Goal: Transaction & Acquisition: Purchase product/service

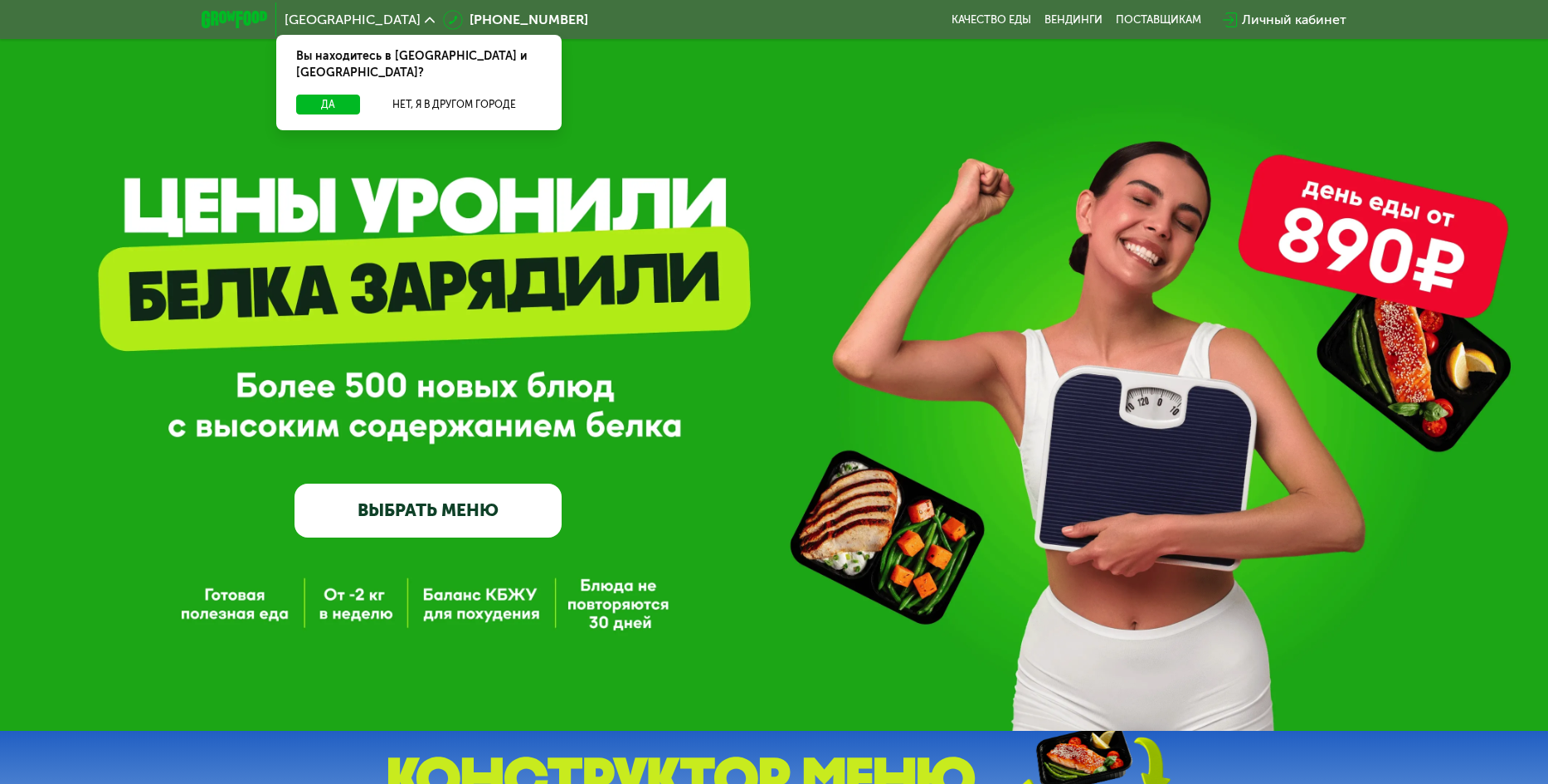
click at [937, 692] on div "GrowFood — доставка правильного питания ВЫБРАТЬ МЕНЮ" at bounding box center [774, 365] width 1548 height 731
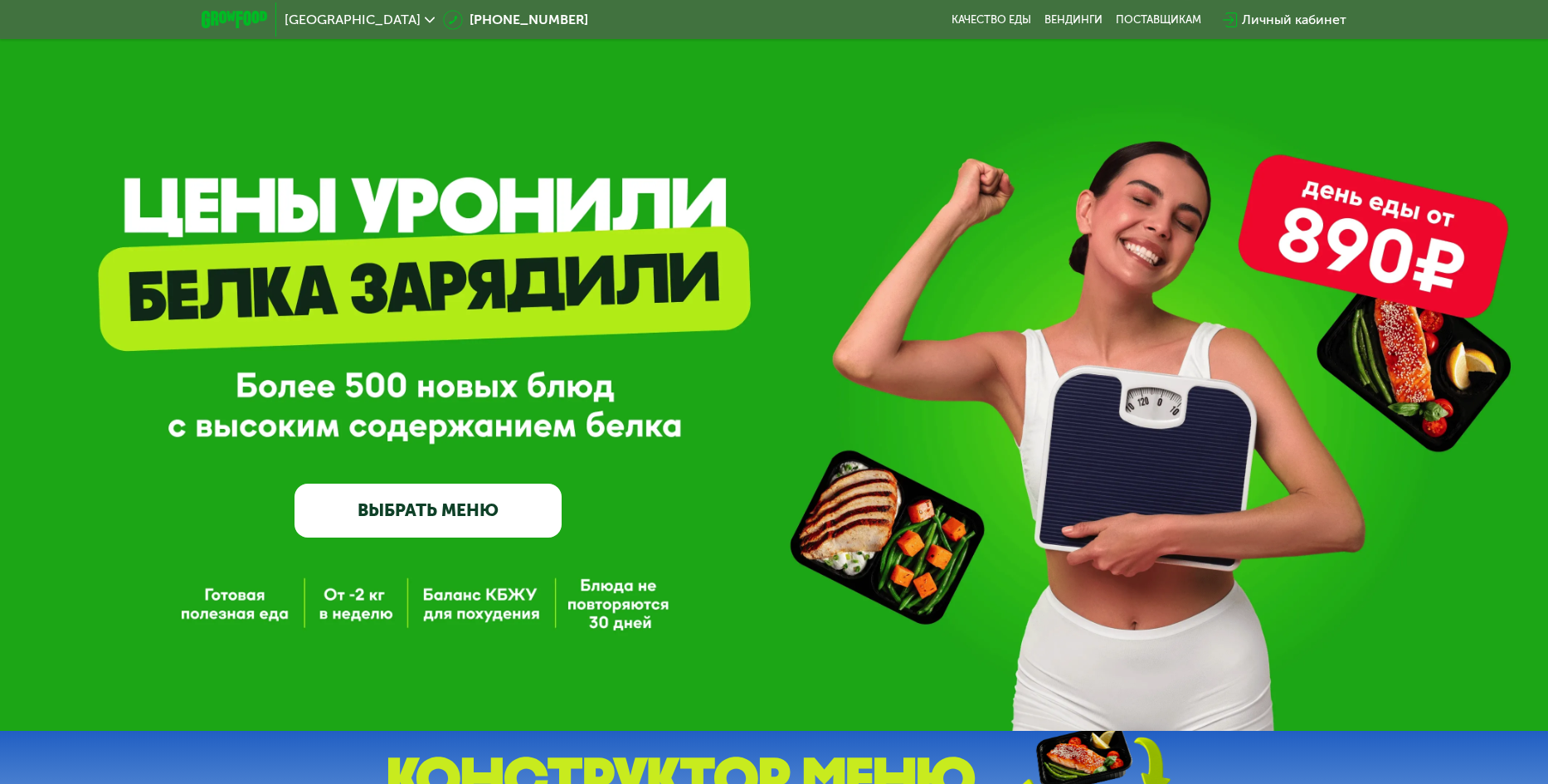
click at [388, 510] on link "ВЫБРАТЬ МЕНЮ" at bounding box center [429, 510] width 268 height 54
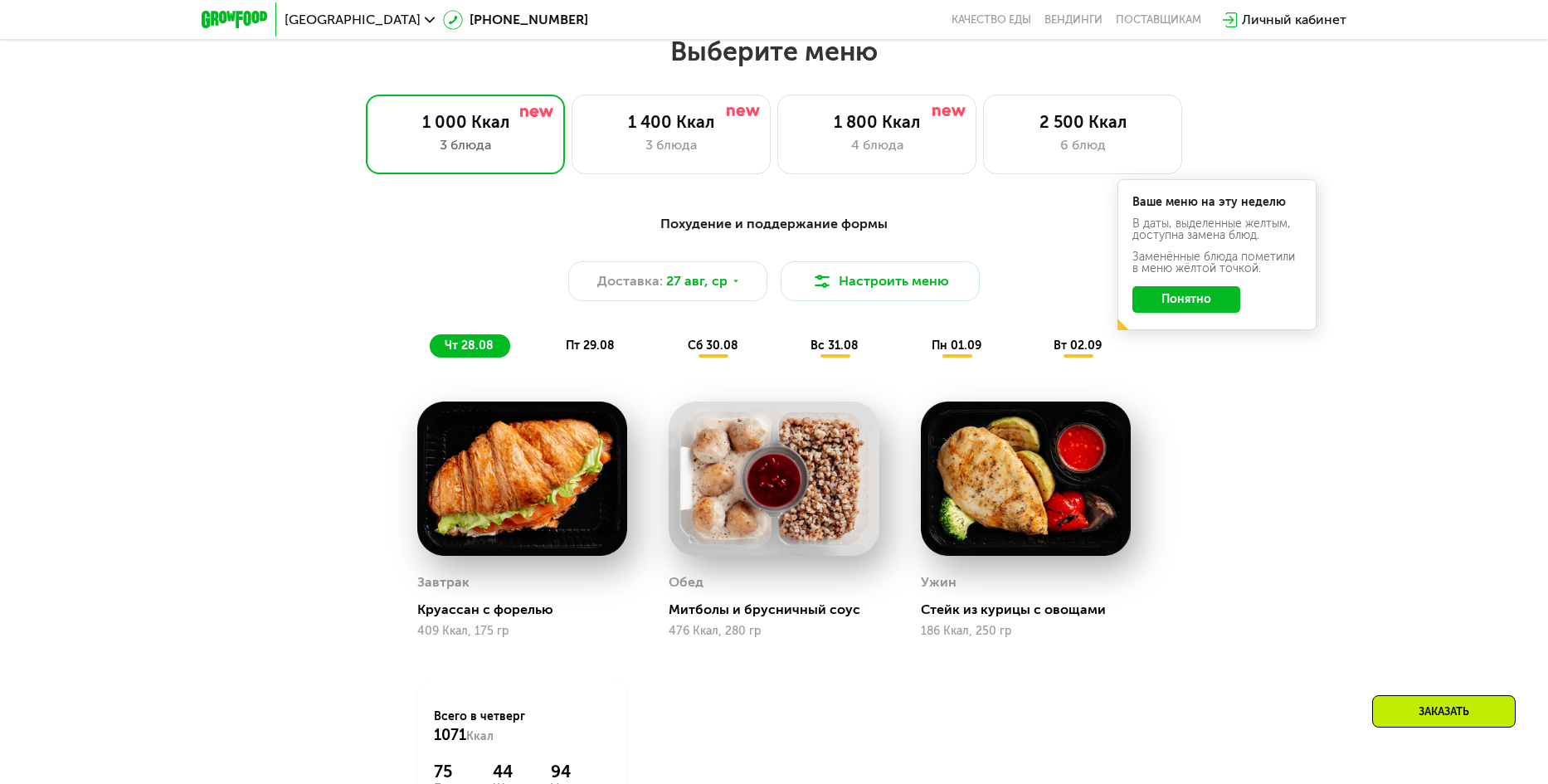
scroll to position [880, 0]
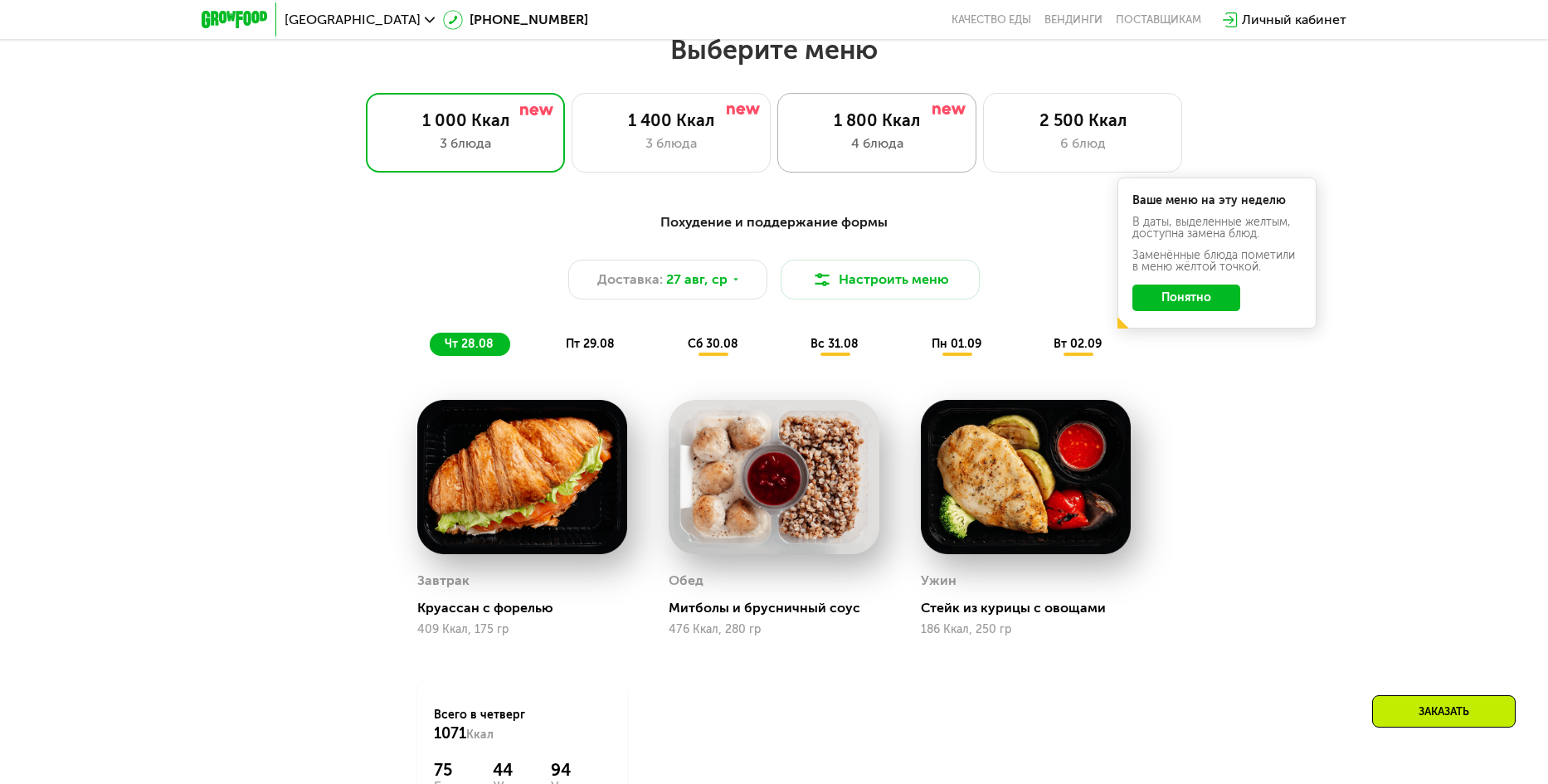
click at [848, 150] on div "4 блюда" at bounding box center [877, 144] width 165 height 20
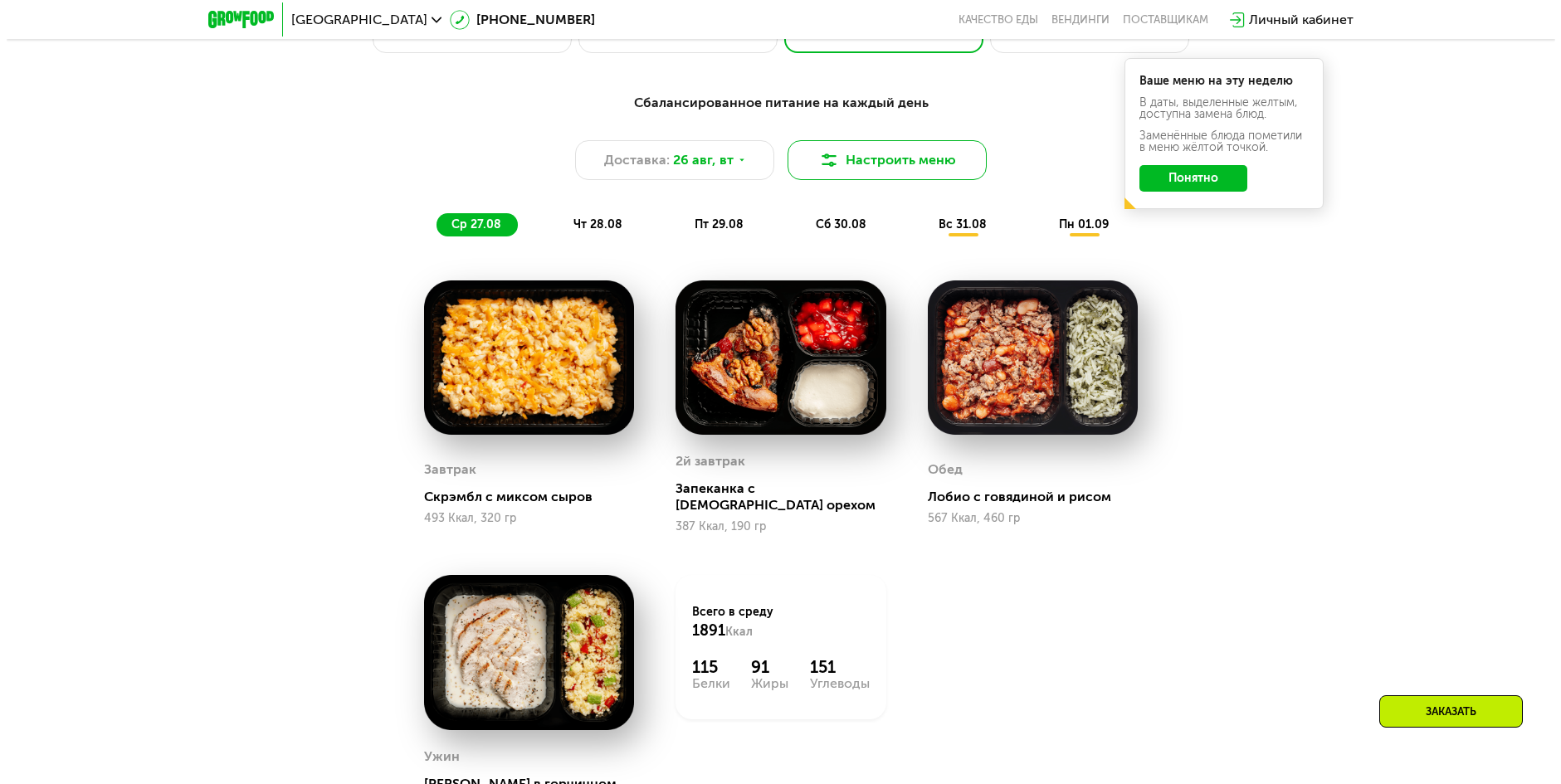
scroll to position [963, 0]
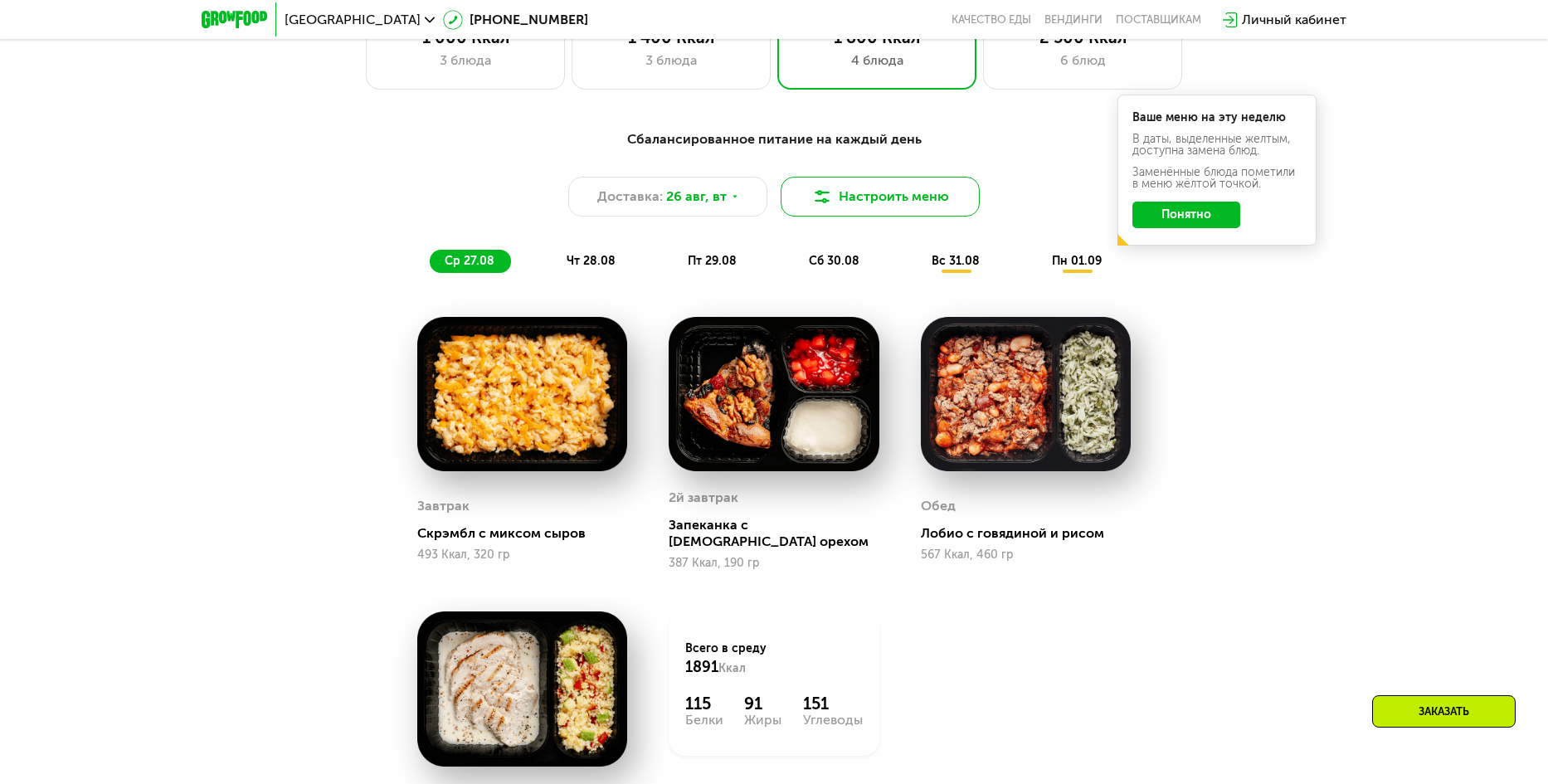
click at [891, 206] on button "Настроить меню" at bounding box center [880, 196] width 199 height 39
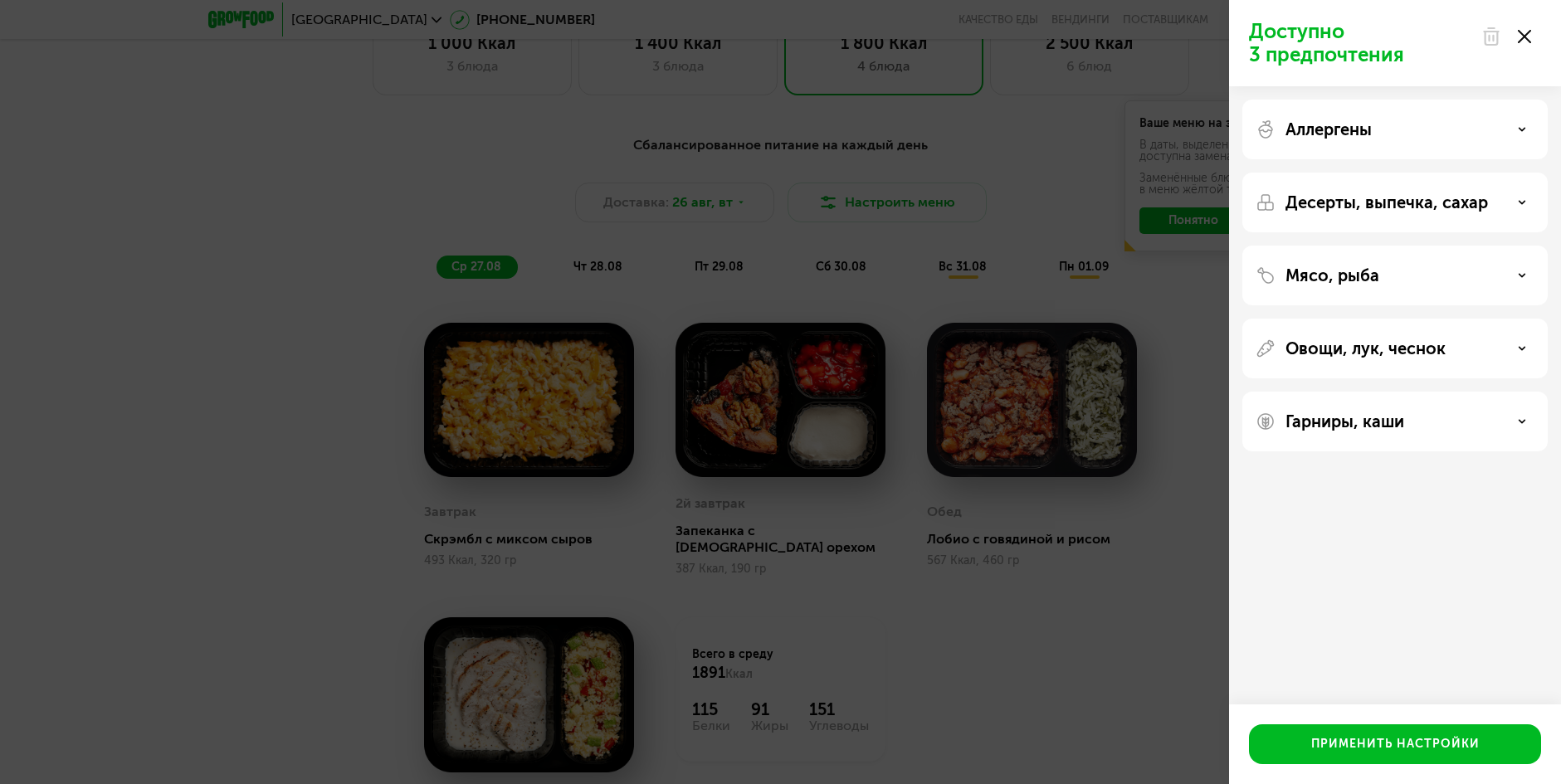
click at [1472, 319] on div "Мясо, рыба" at bounding box center [1395, 349] width 305 height 60
click at [1458, 319] on div "Мясо, рыба" at bounding box center [1395, 349] width 305 height 60
click at [1496, 273] on div "Мясо, рыба" at bounding box center [1394, 275] width 278 height 20
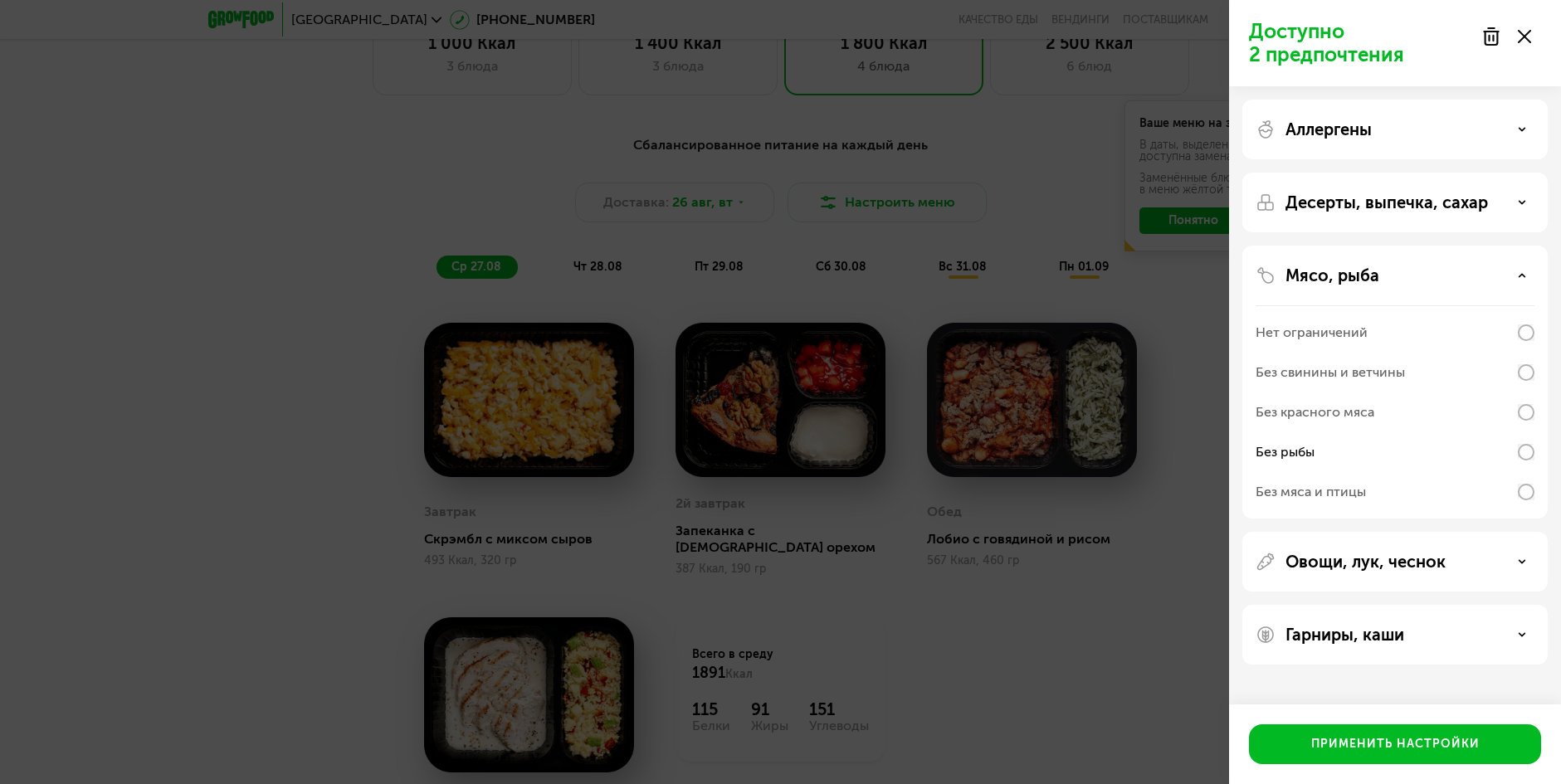
click at [1381, 196] on p "Десерты, выпечка, сахар" at bounding box center [1387, 202] width 202 height 20
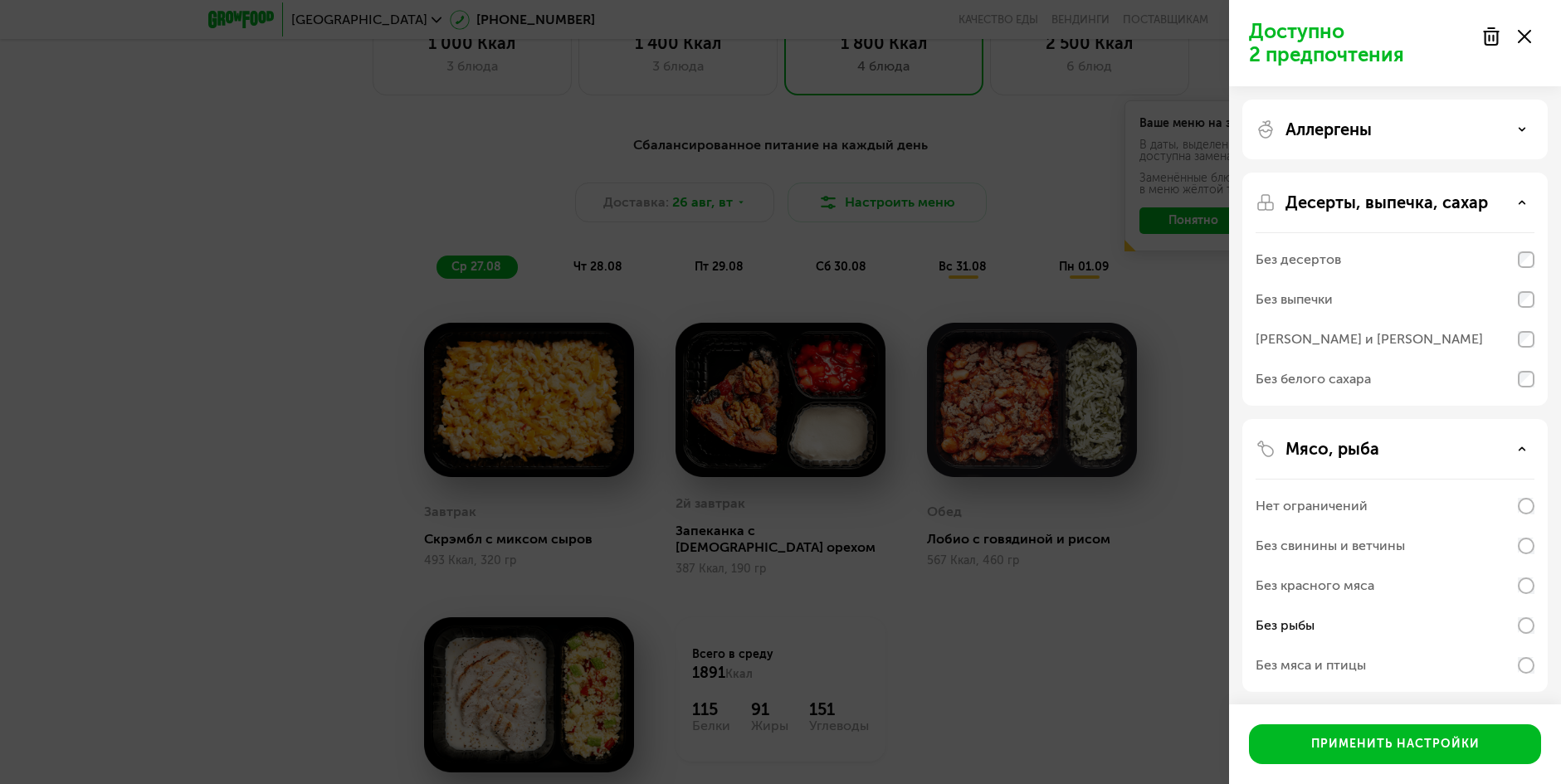
click at [1502, 273] on div "Без десертов" at bounding box center [1394, 259] width 278 height 39
click at [1427, 344] on div "[PERSON_NAME] и [PERSON_NAME]" at bounding box center [1369, 339] width 227 height 20
click at [1508, 201] on div "Десерты, выпечка, сахар" at bounding box center [1394, 202] width 278 height 20
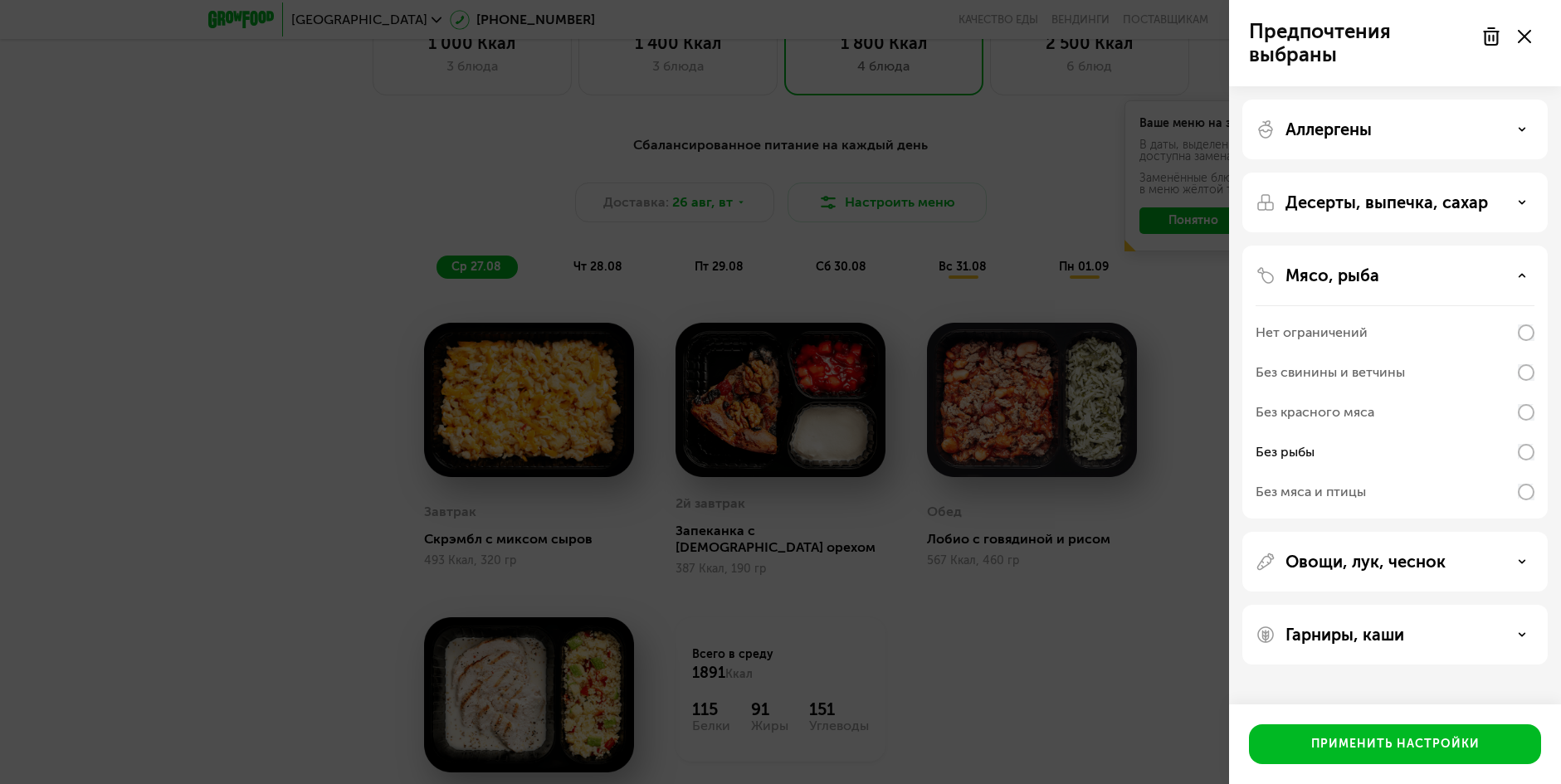
click at [1493, 627] on div "Гарниры, каши" at bounding box center [1394, 635] width 278 height 20
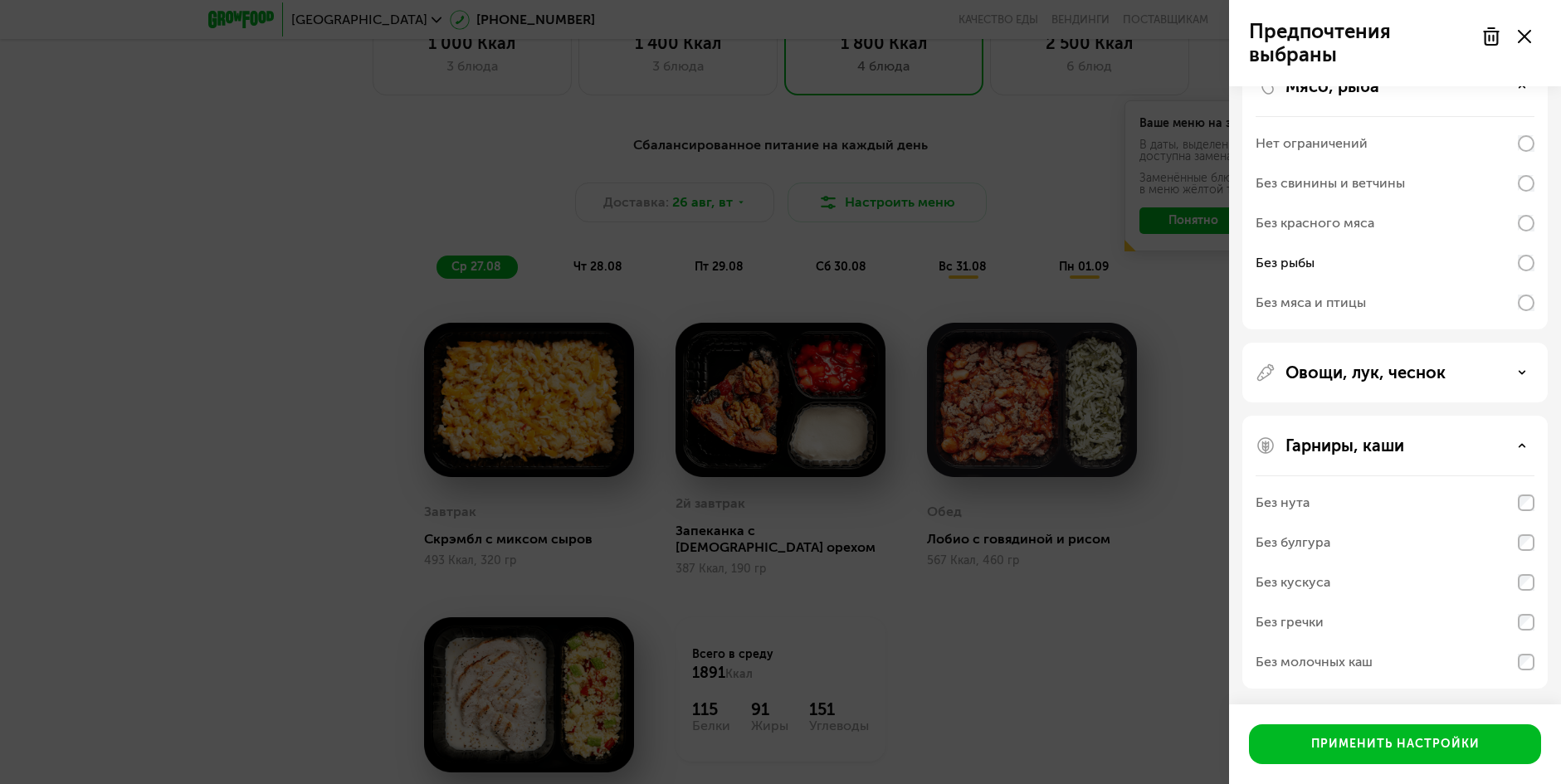
scroll to position [190, 0]
click at [1510, 667] on div "Без молочных каш" at bounding box center [1394, 661] width 278 height 39
click at [1539, 659] on div "Гарниры, каши Без нута Без булгура Без кускуса Без гречки Без молочных каш" at bounding box center [1395, 551] width 305 height 273
click at [1435, 666] on div "Без молочных каш" at bounding box center [1394, 661] width 278 height 39
click at [1323, 666] on div "Без молочных каш" at bounding box center [1313, 661] width 117 height 20
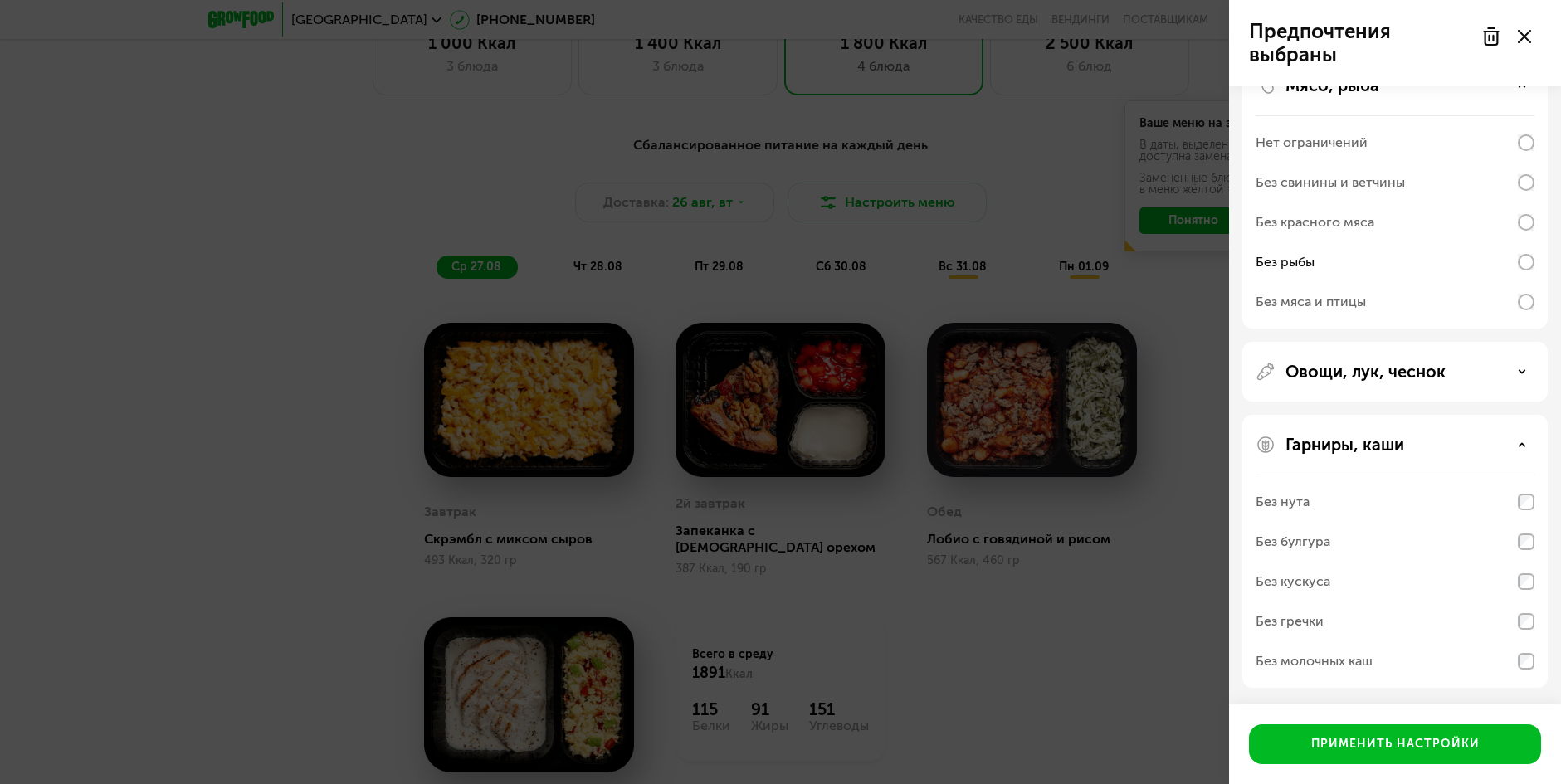
click at [1526, 610] on div "Без гречки" at bounding box center [1394, 621] width 278 height 39
click at [1524, 566] on div "Без кускуса" at bounding box center [1394, 581] width 278 height 39
click at [1531, 514] on div "Без нута" at bounding box center [1394, 502] width 278 height 39
click at [1511, 441] on div "Гарниры, каши" at bounding box center [1394, 444] width 278 height 20
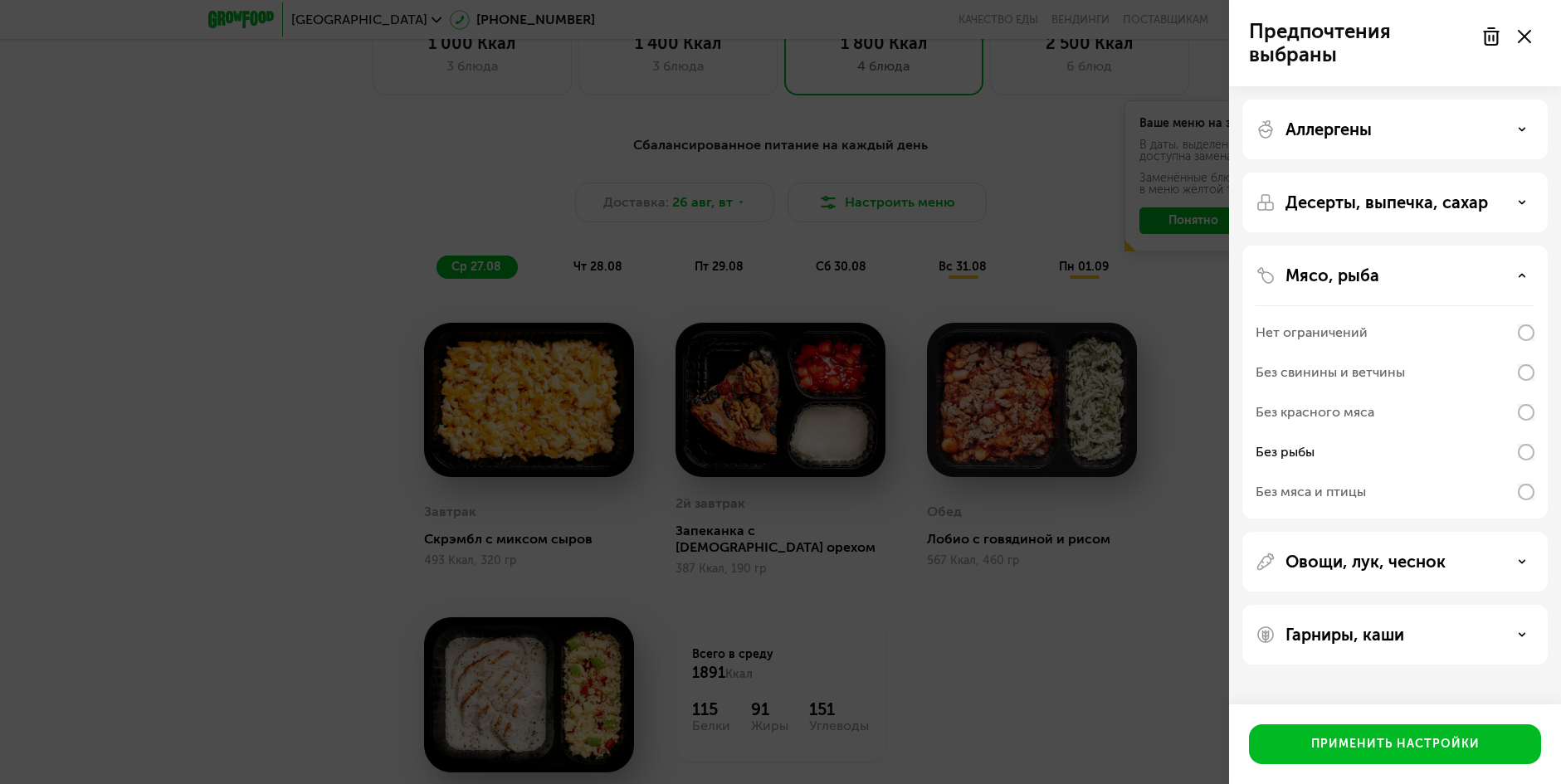
scroll to position [0, 0]
click at [1503, 558] on div "Овощи, лук, чеснок" at bounding box center [1394, 562] width 278 height 20
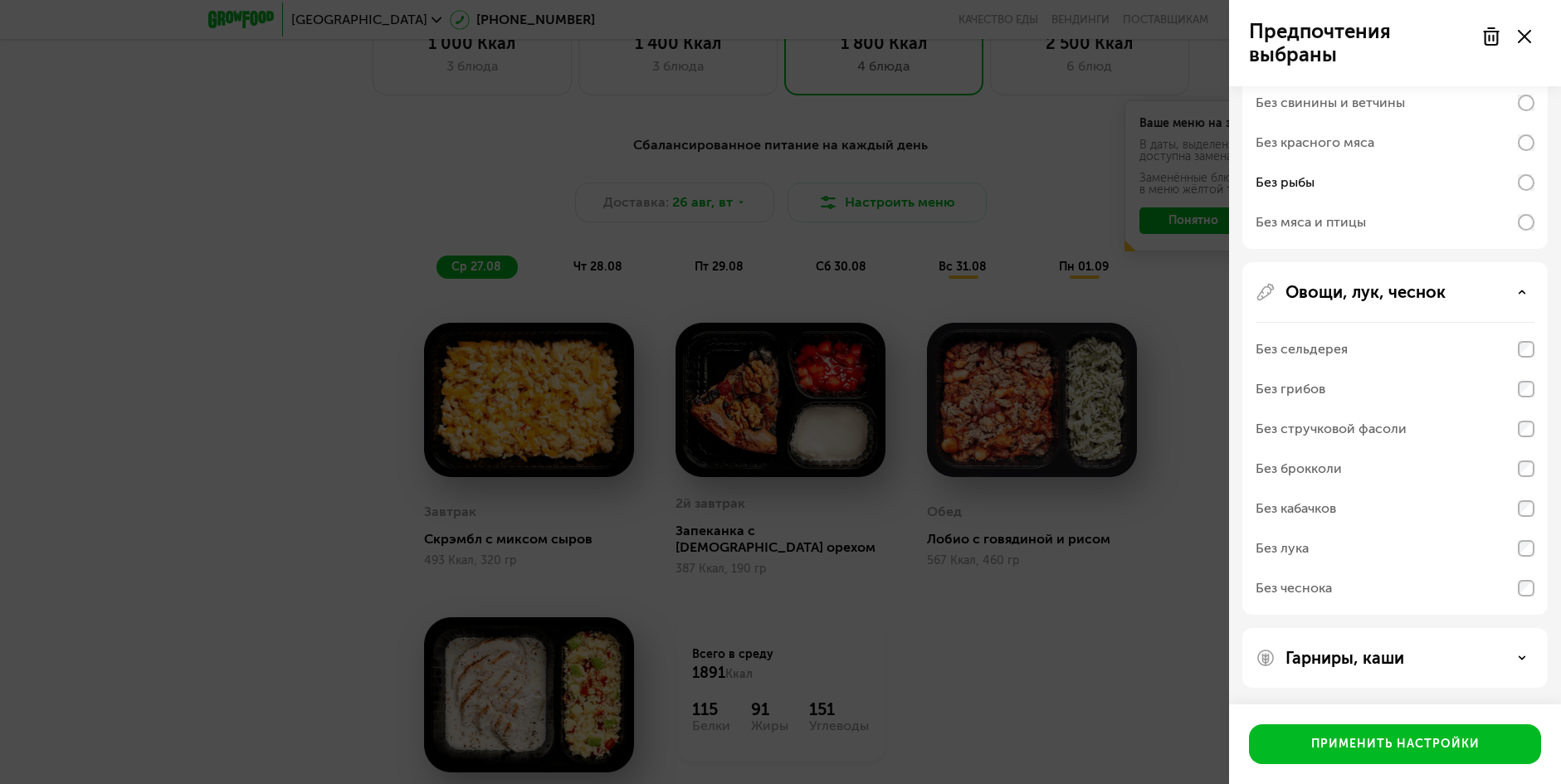
click at [1495, 662] on div "Гарниры, каши" at bounding box center [1394, 658] width 278 height 20
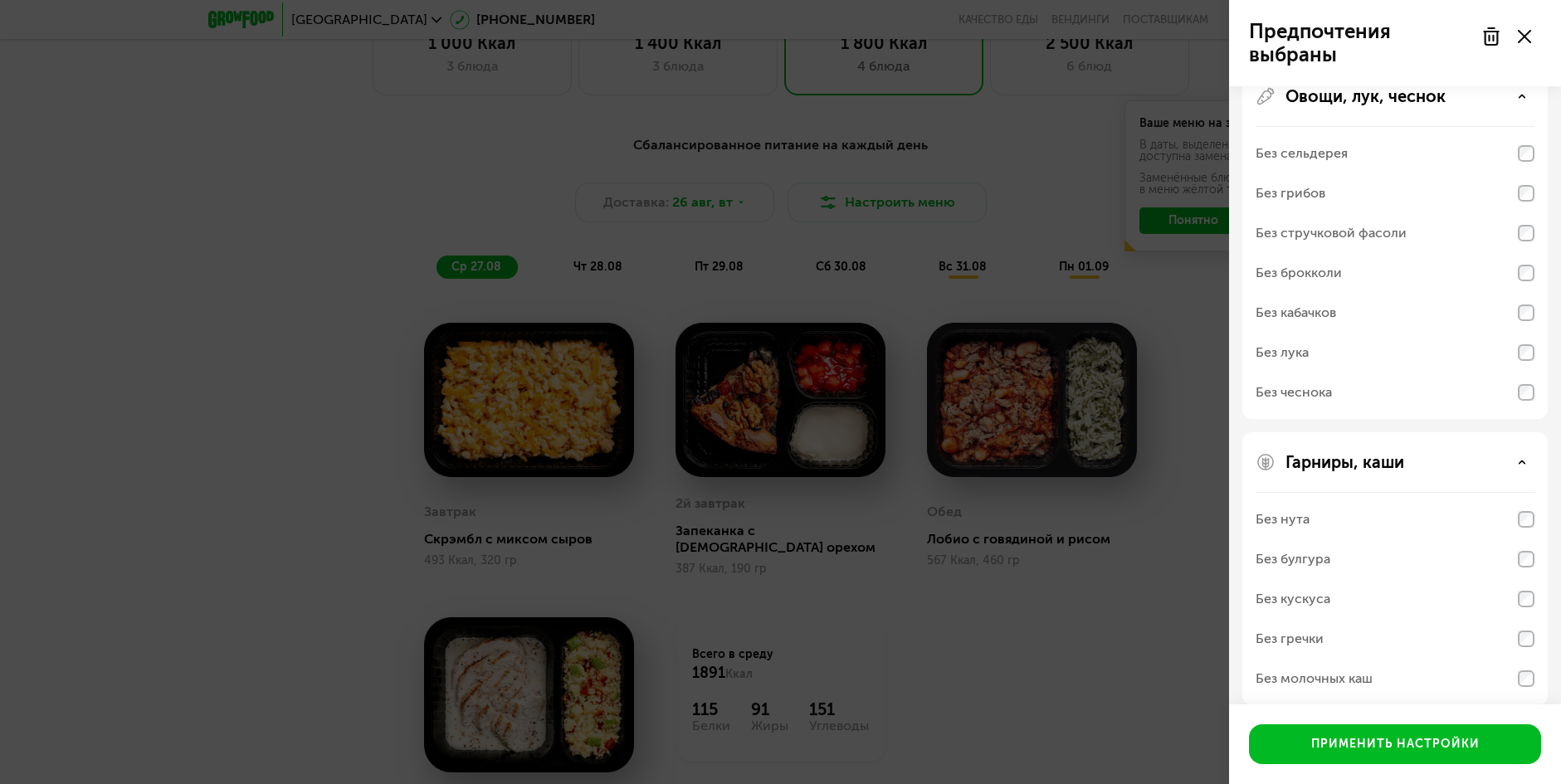
scroll to position [483, 0]
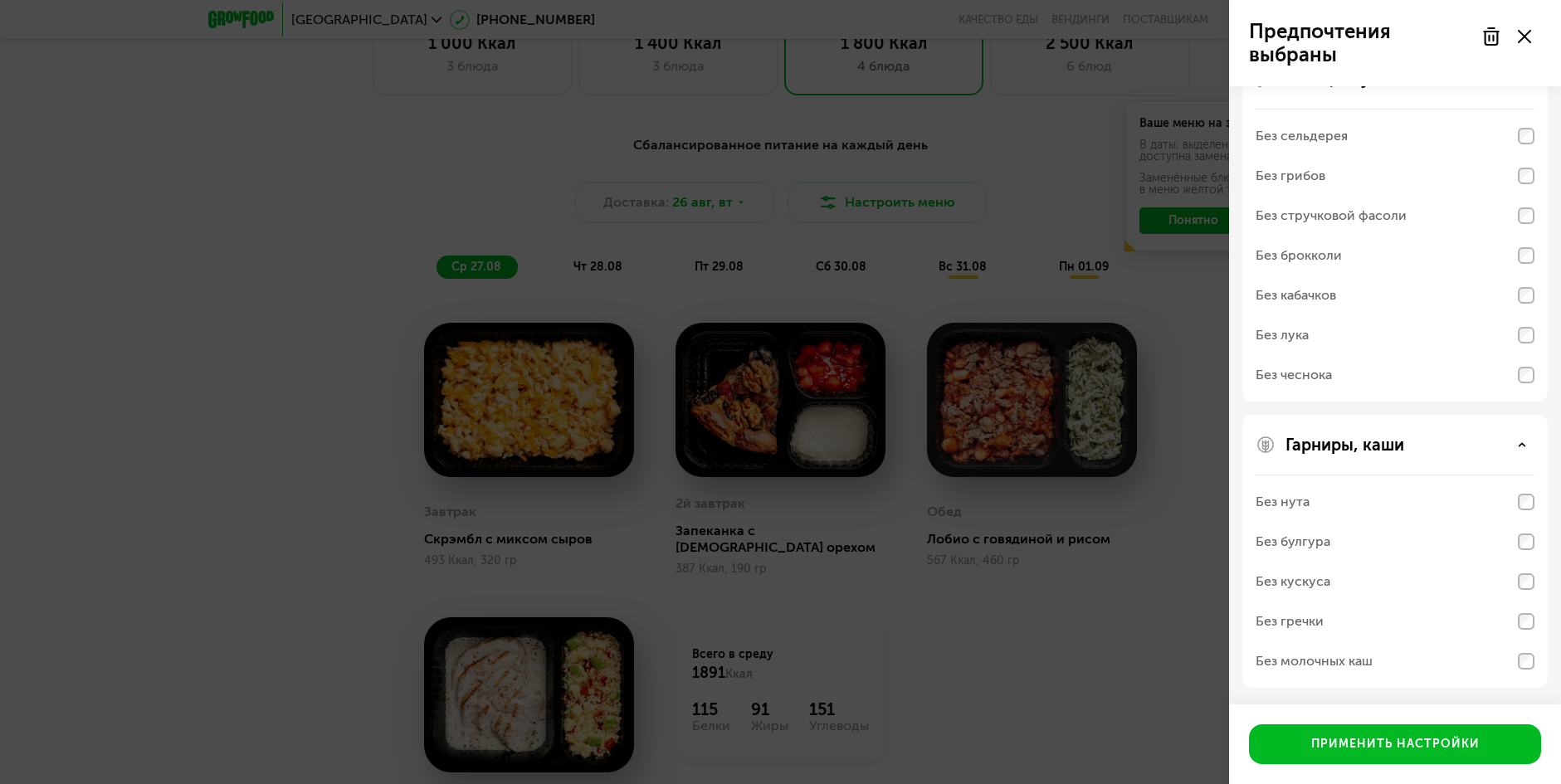
click at [1473, 507] on div "Без нута" at bounding box center [1394, 502] width 278 height 39
click at [1295, 505] on div "Без нута" at bounding box center [1283, 502] width 54 height 20
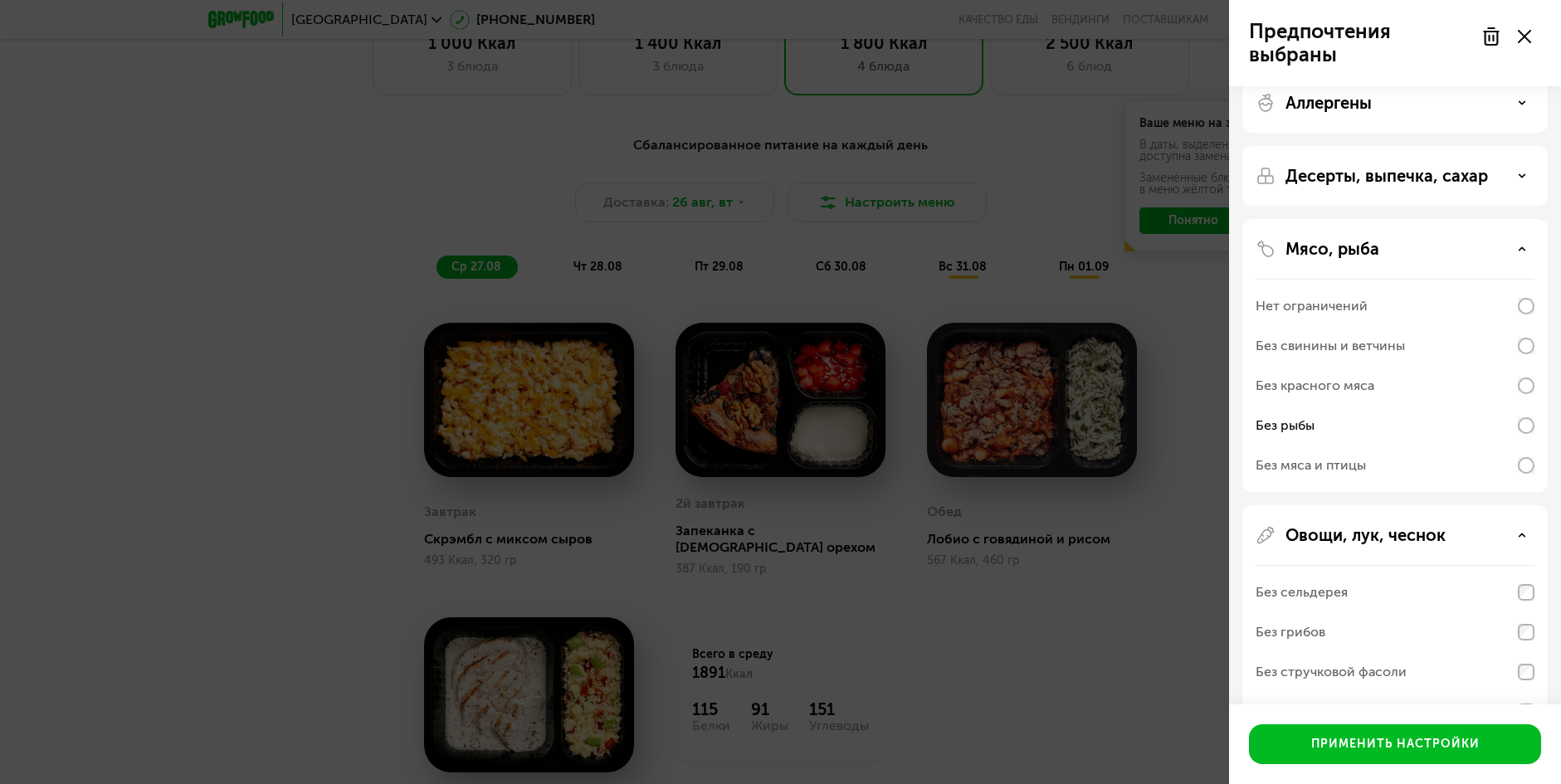
scroll to position [0, 0]
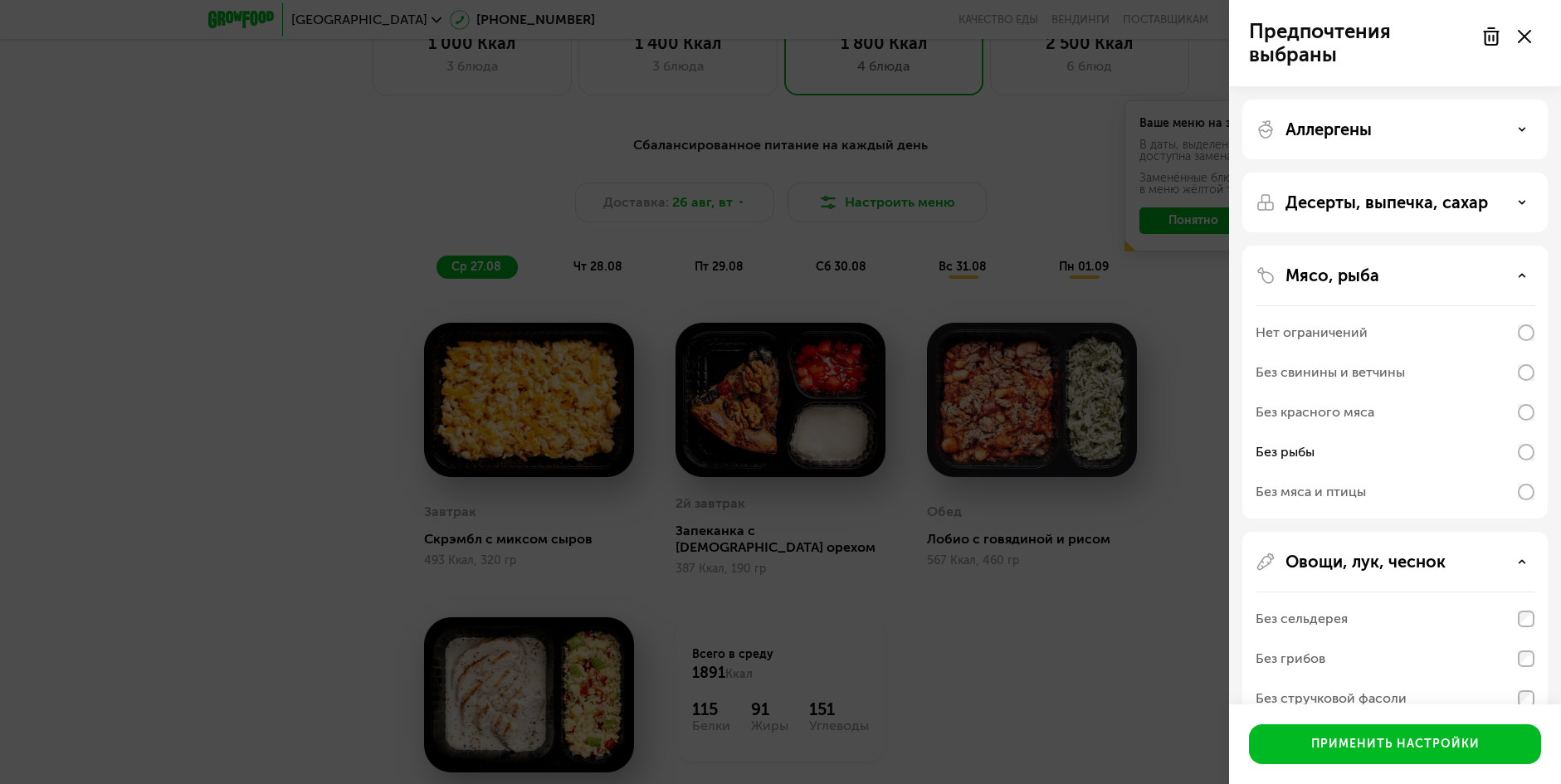
click at [1378, 211] on p "Десерты, выпечка, сахар" at bounding box center [1387, 202] width 202 height 20
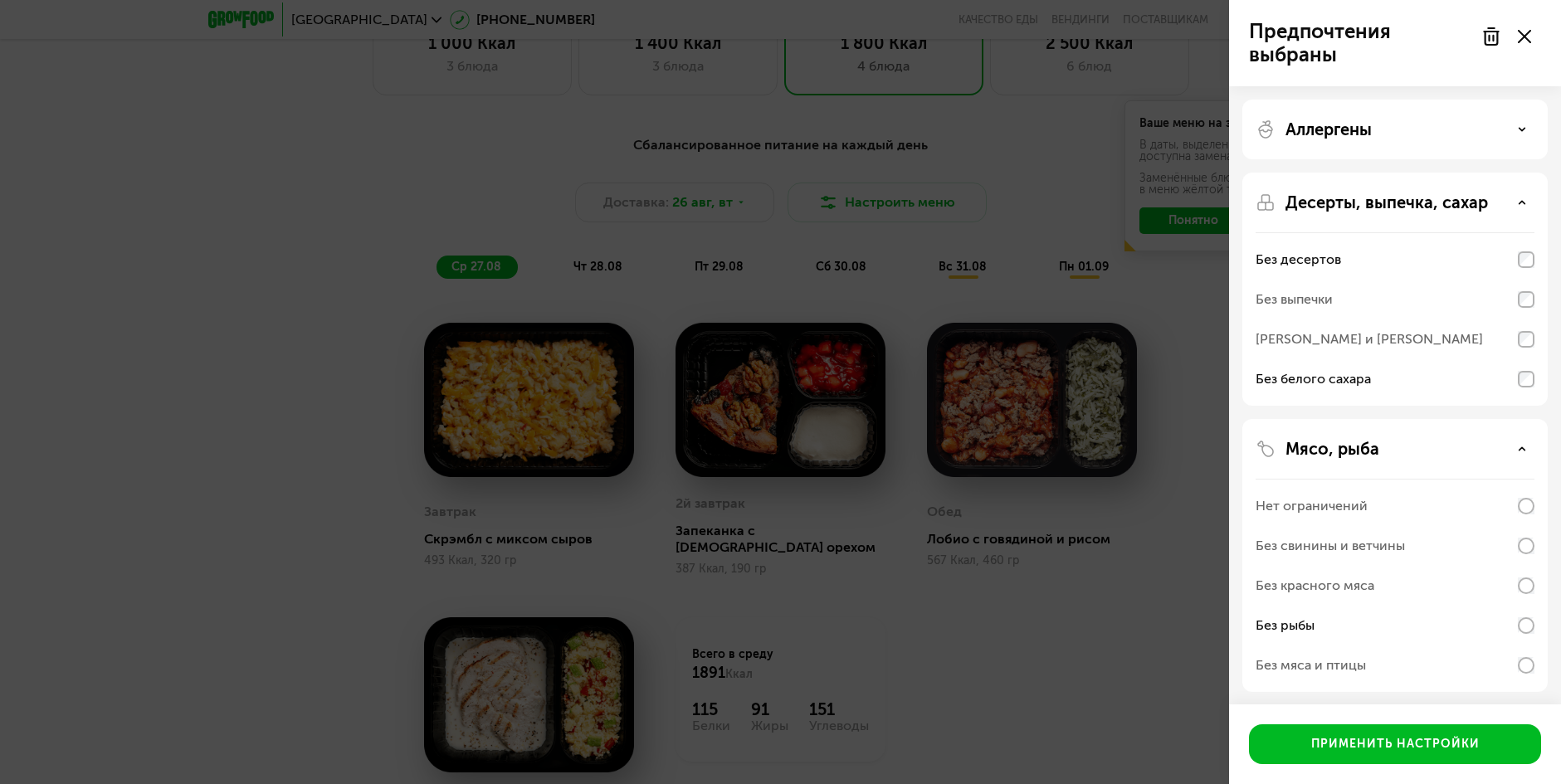
click at [1345, 137] on p "Аллергены" at bounding box center [1329, 129] width 87 height 20
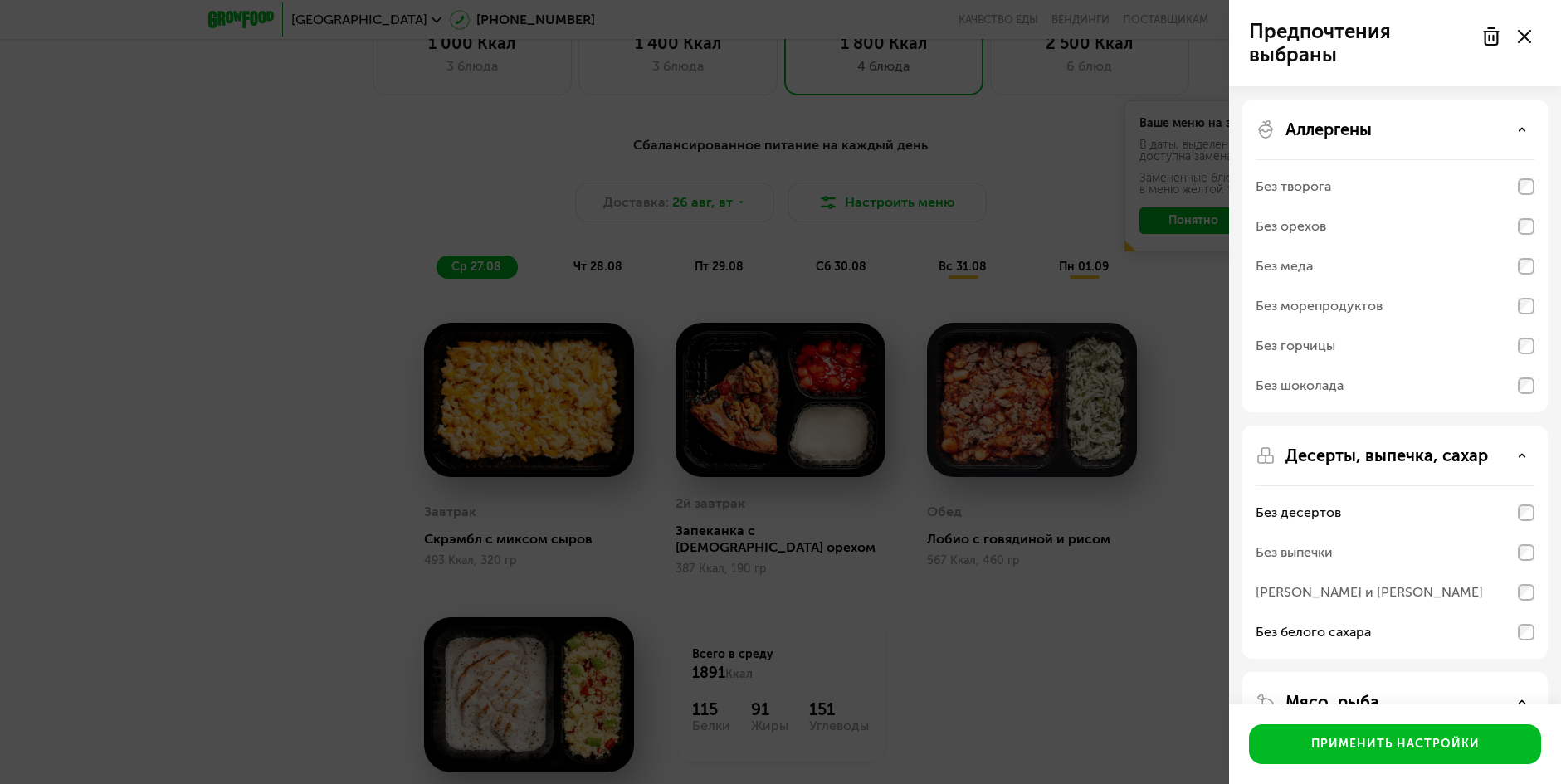
click at [1345, 137] on p "Аллергены" at bounding box center [1329, 129] width 87 height 20
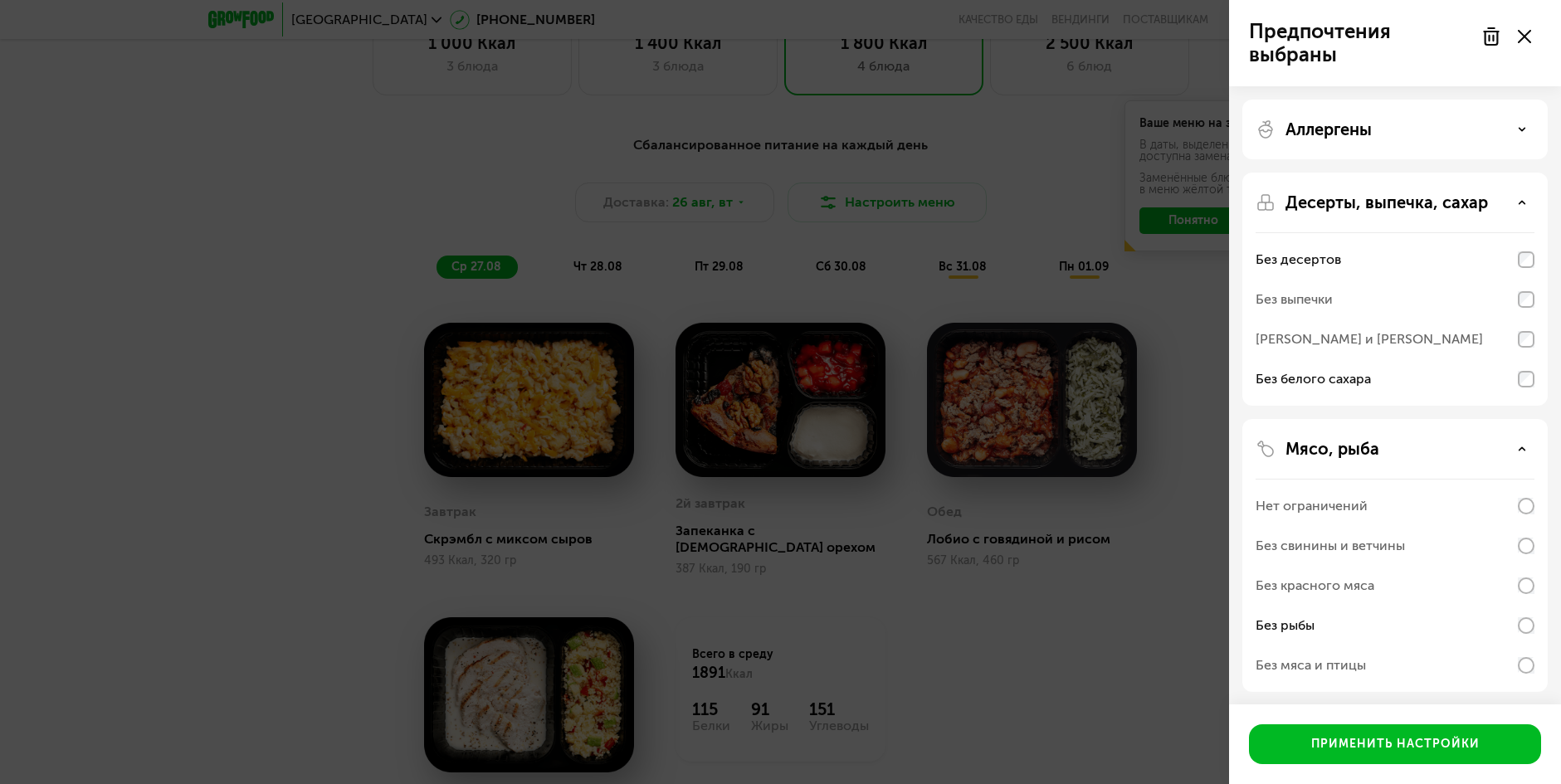
click at [1528, 391] on div "Без белого сахара" at bounding box center [1394, 379] width 278 height 39
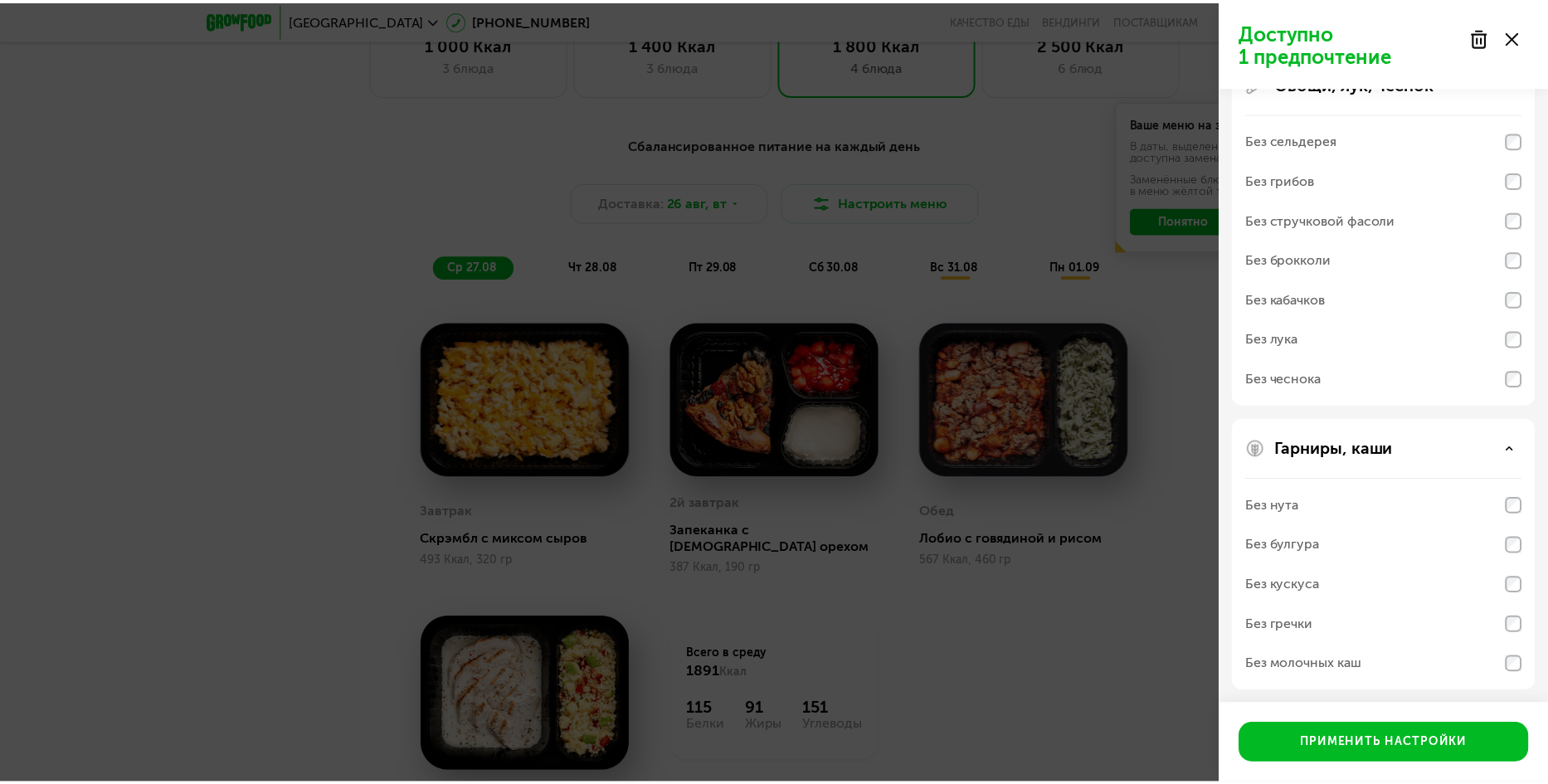
scroll to position [656, 0]
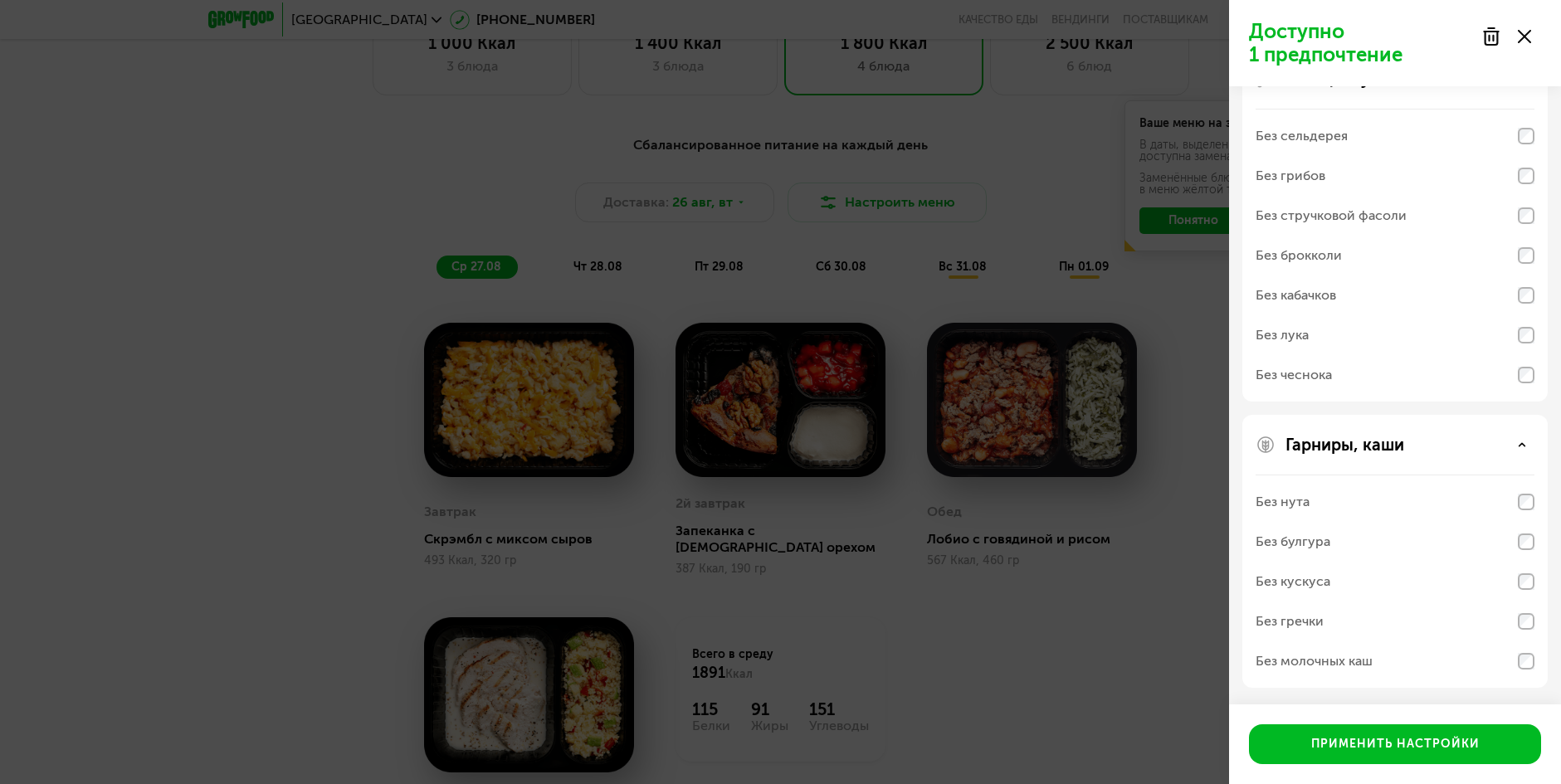
click at [1531, 355] on div "Без молочных каш" at bounding box center [1394, 334] width 278 height 39
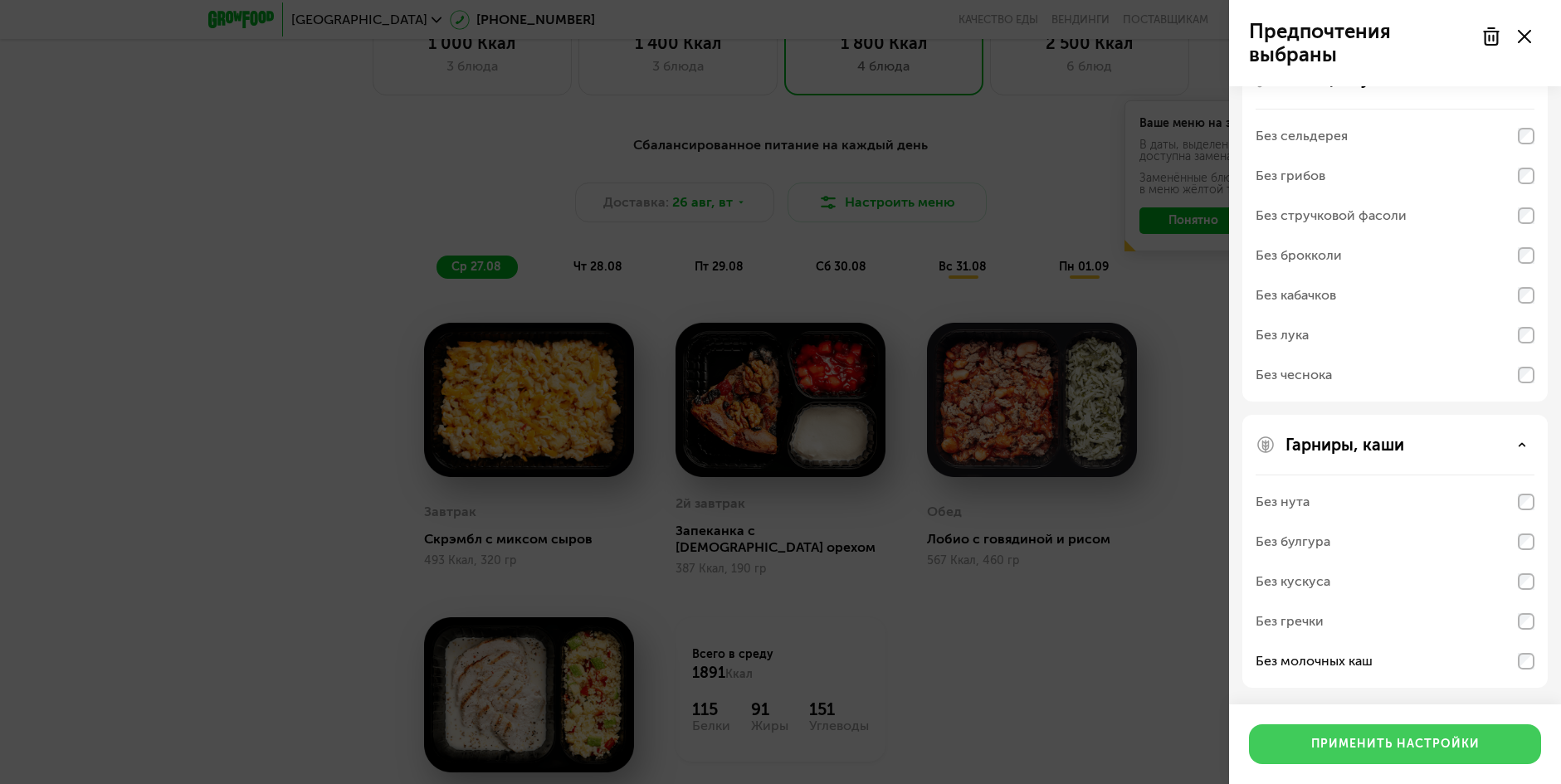
click at [1430, 739] on div "Применить настройки" at bounding box center [1395, 744] width 169 height 16
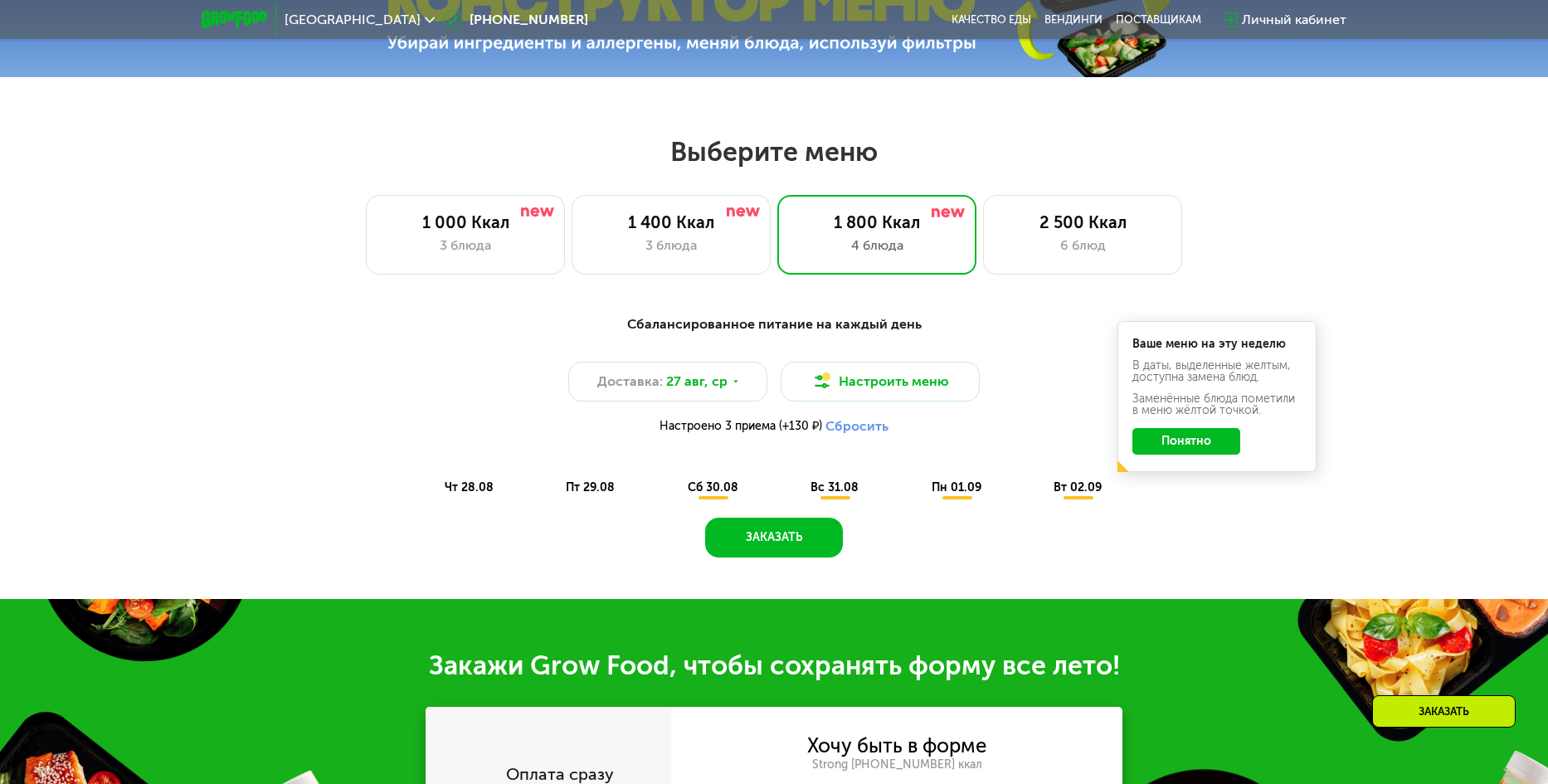
scroll to position [880, 0]
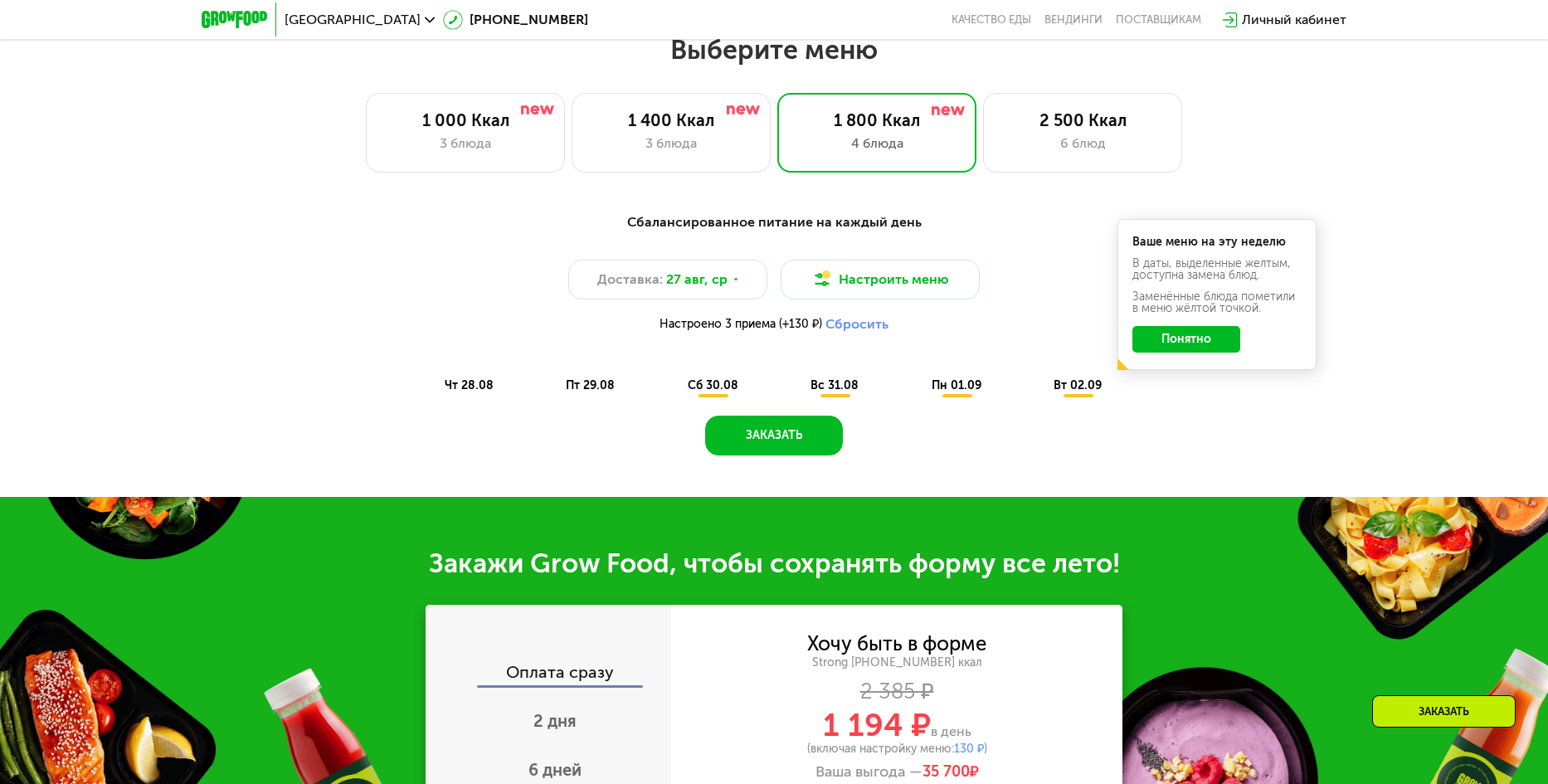
click at [716, 392] on span "сб 30.08" at bounding box center [713, 385] width 51 height 14
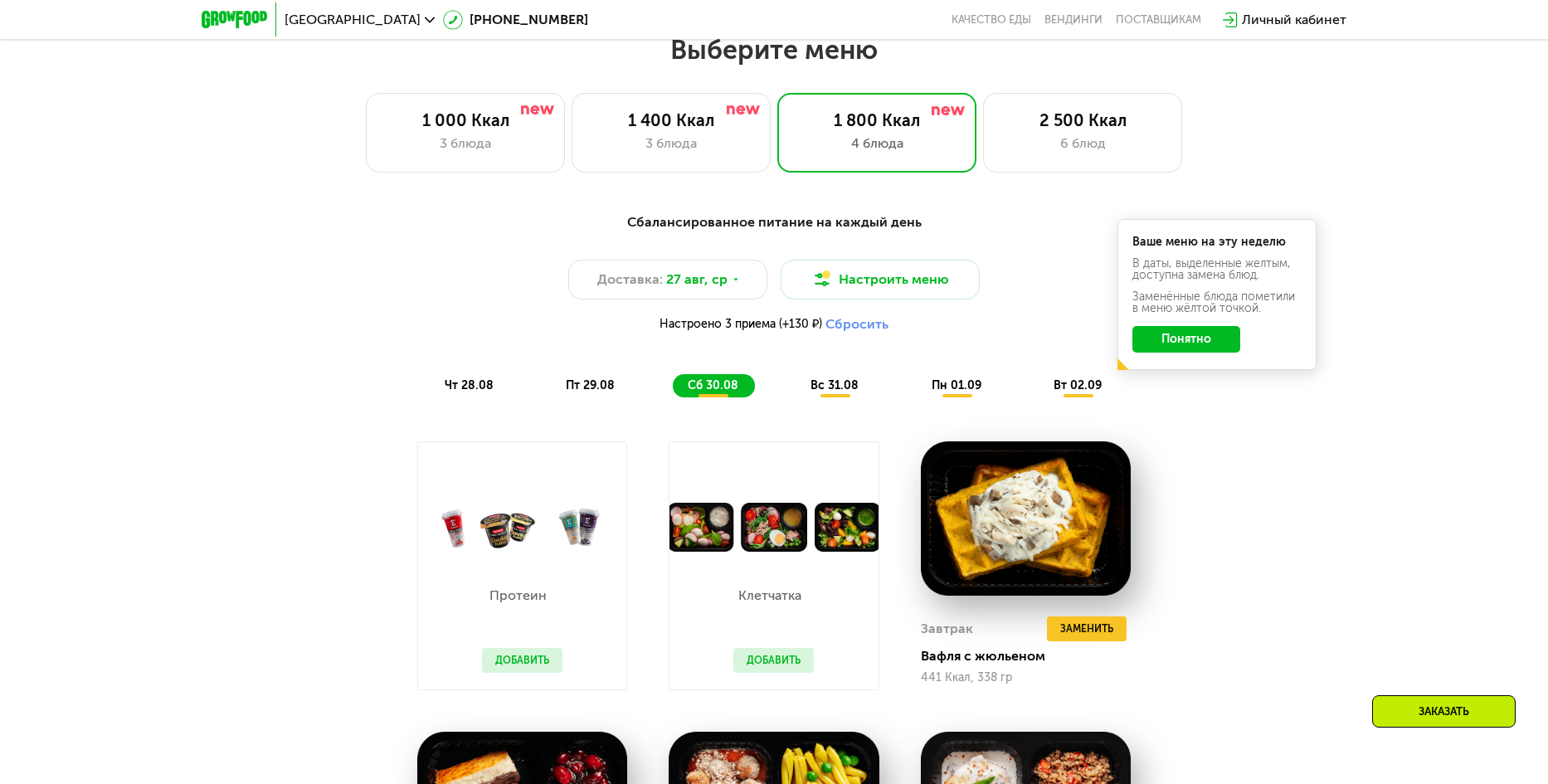
click at [917, 386] on div "вс 31.08" at bounding box center [958, 386] width 81 height 23
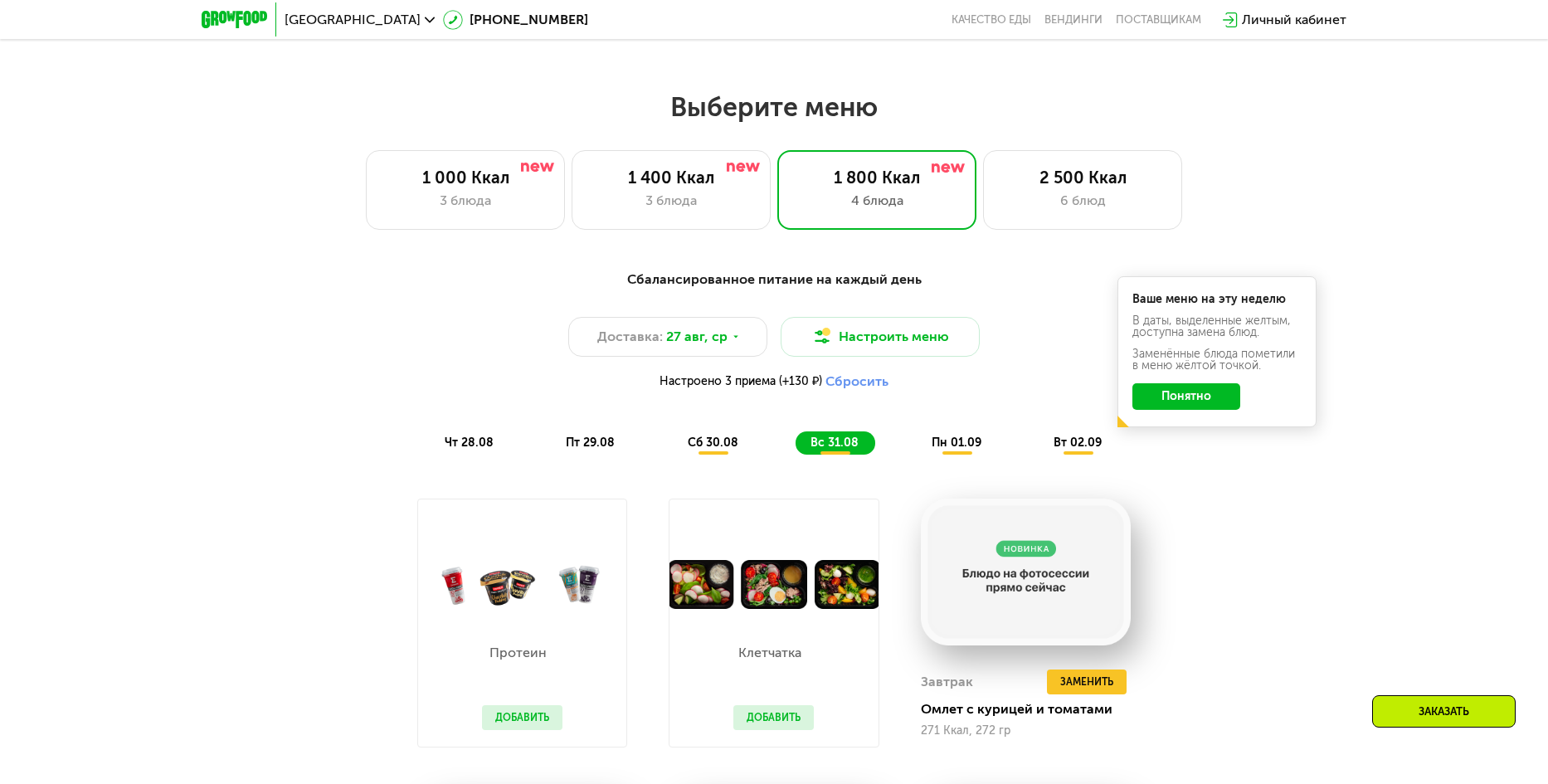
scroll to position [797, 0]
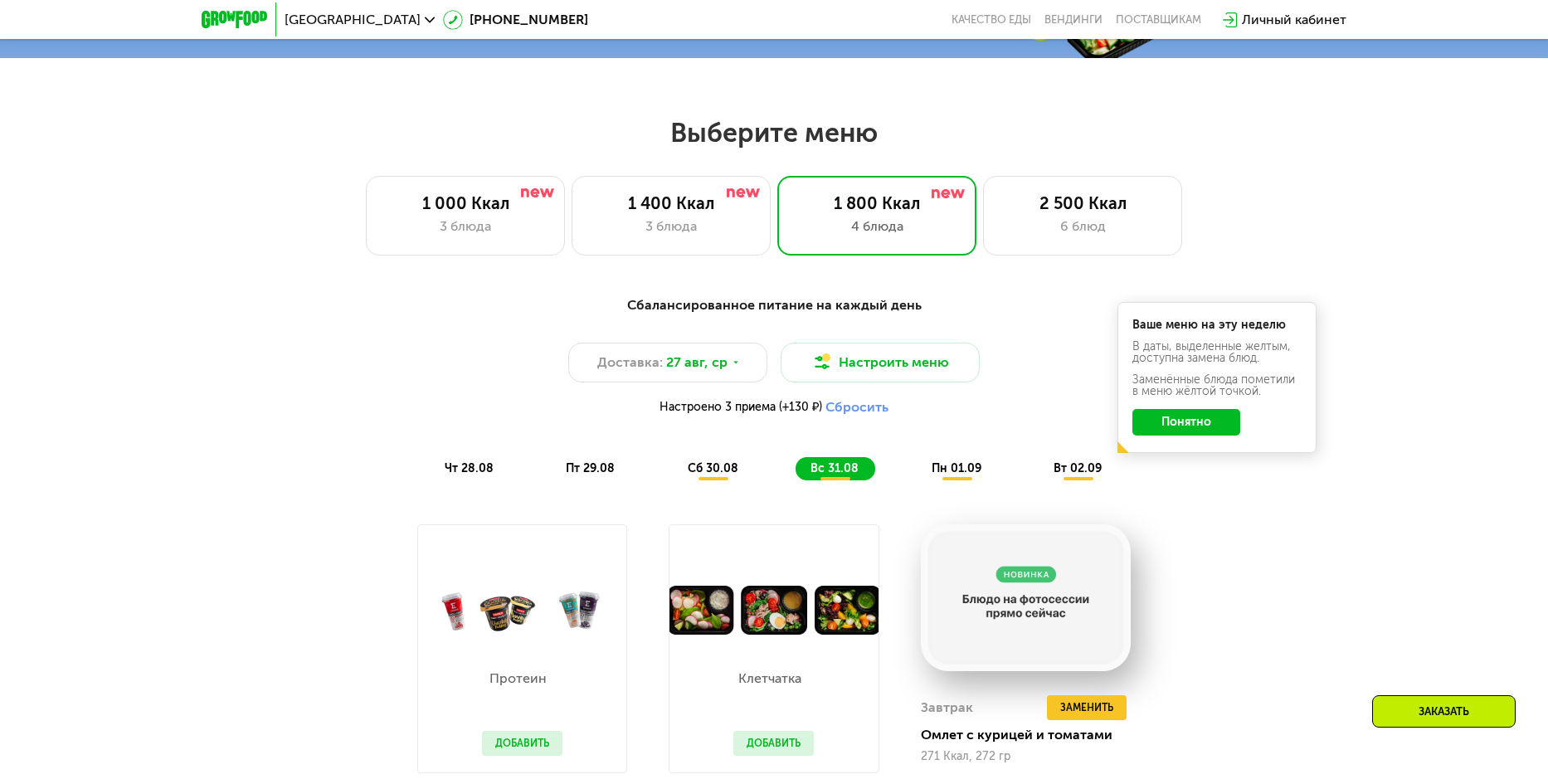
click at [950, 470] on span "пн 01.09" at bounding box center [957, 468] width 50 height 14
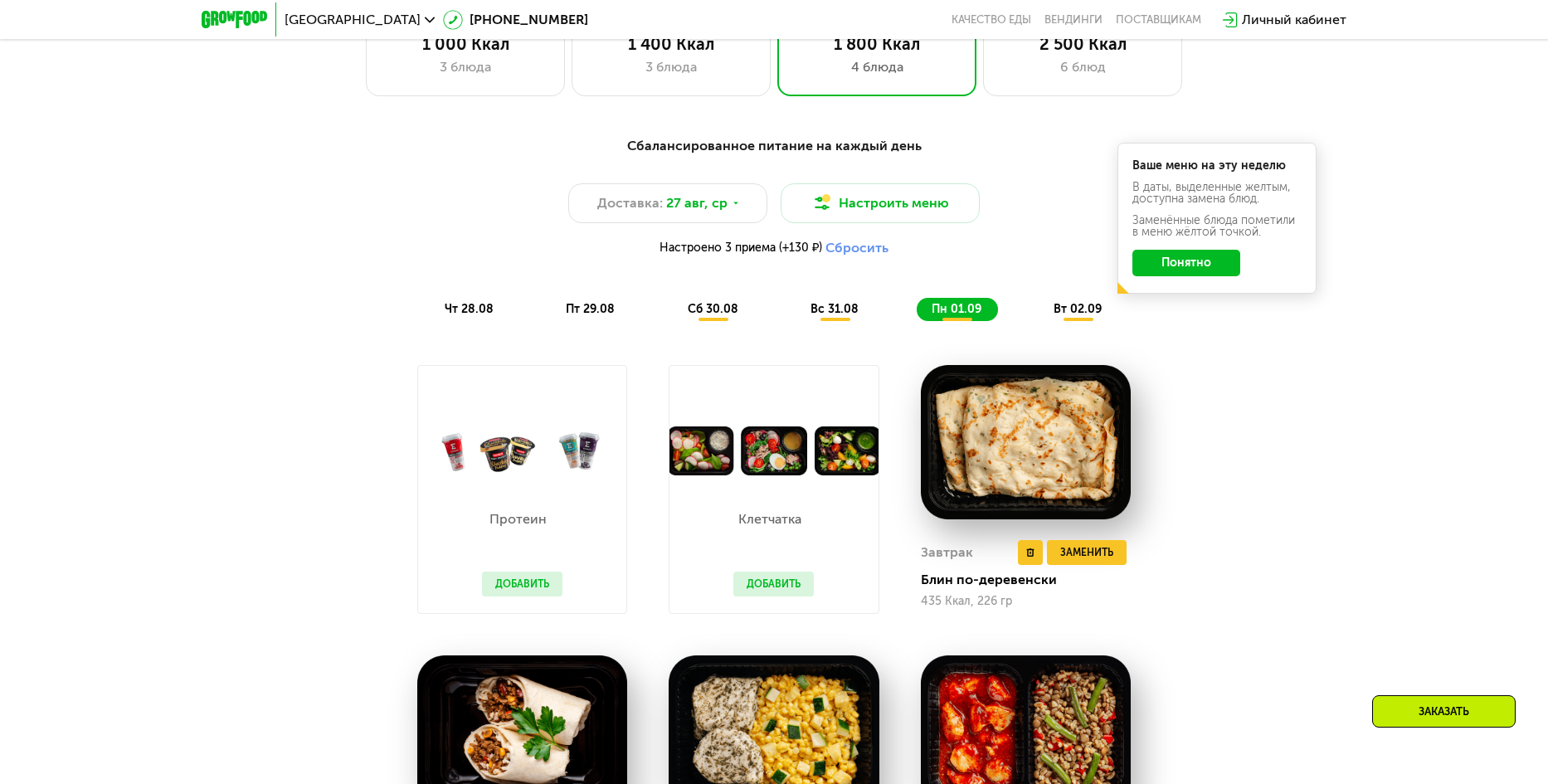
scroll to position [880, 0]
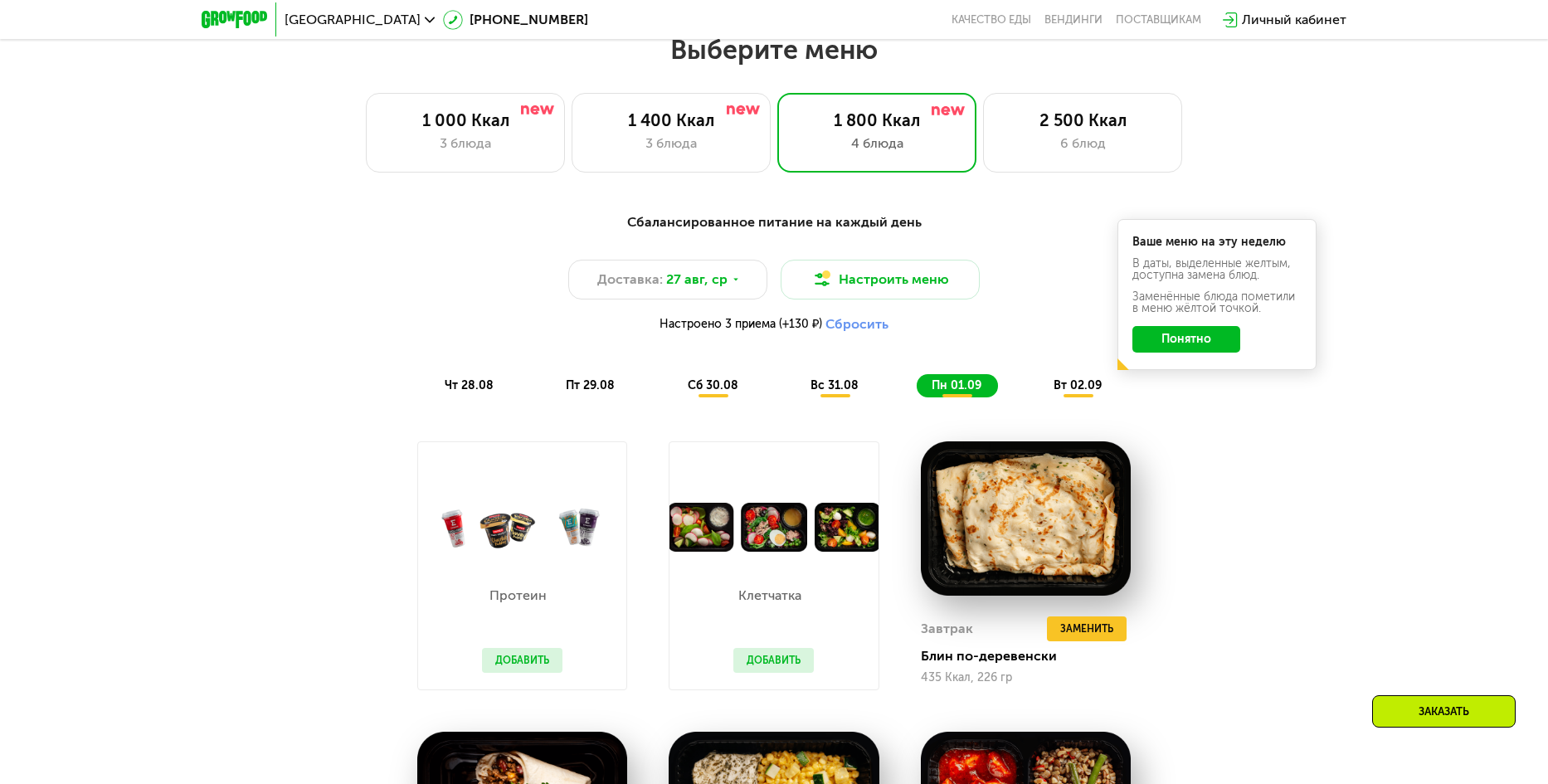
click at [1060, 392] on span "вт 02.09" at bounding box center [1078, 385] width 48 height 14
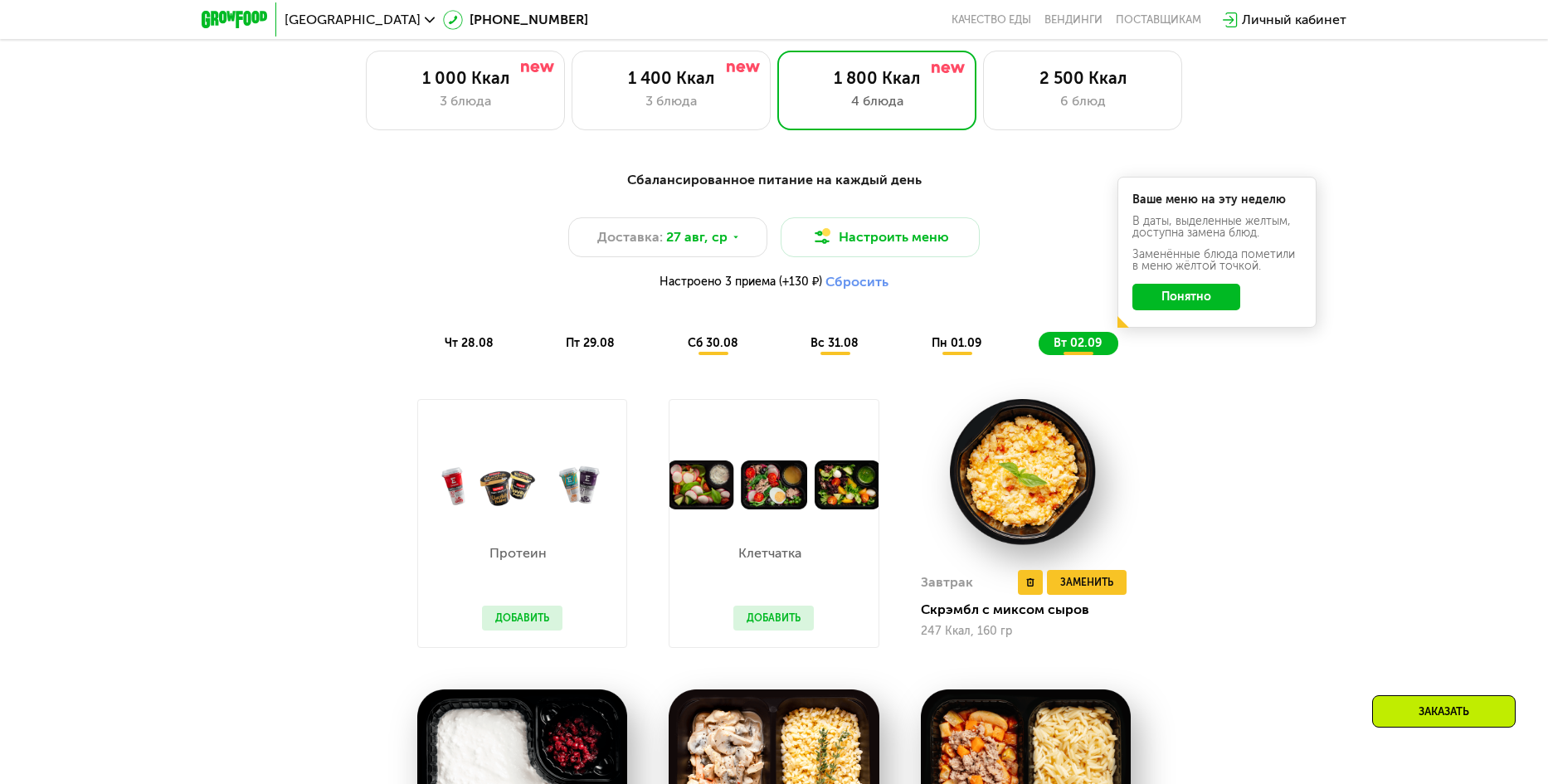
scroll to position [1378, 0]
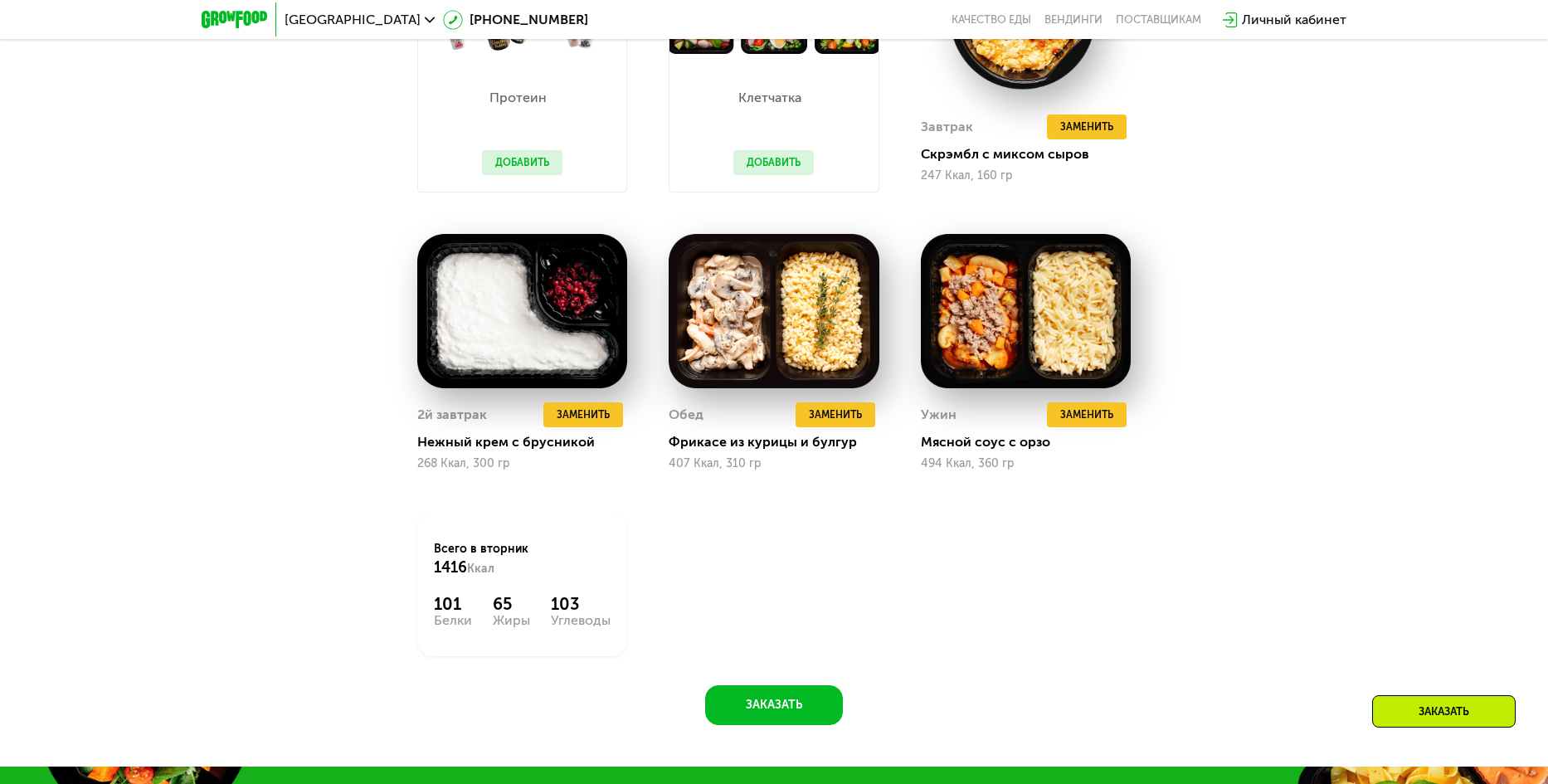
click at [1148, 608] on div "Протеин Добавить Клетчатка Добавить Завтрак Удалить Завтрак Заменить Заменить З…" at bounding box center [774, 300] width 755 height 754
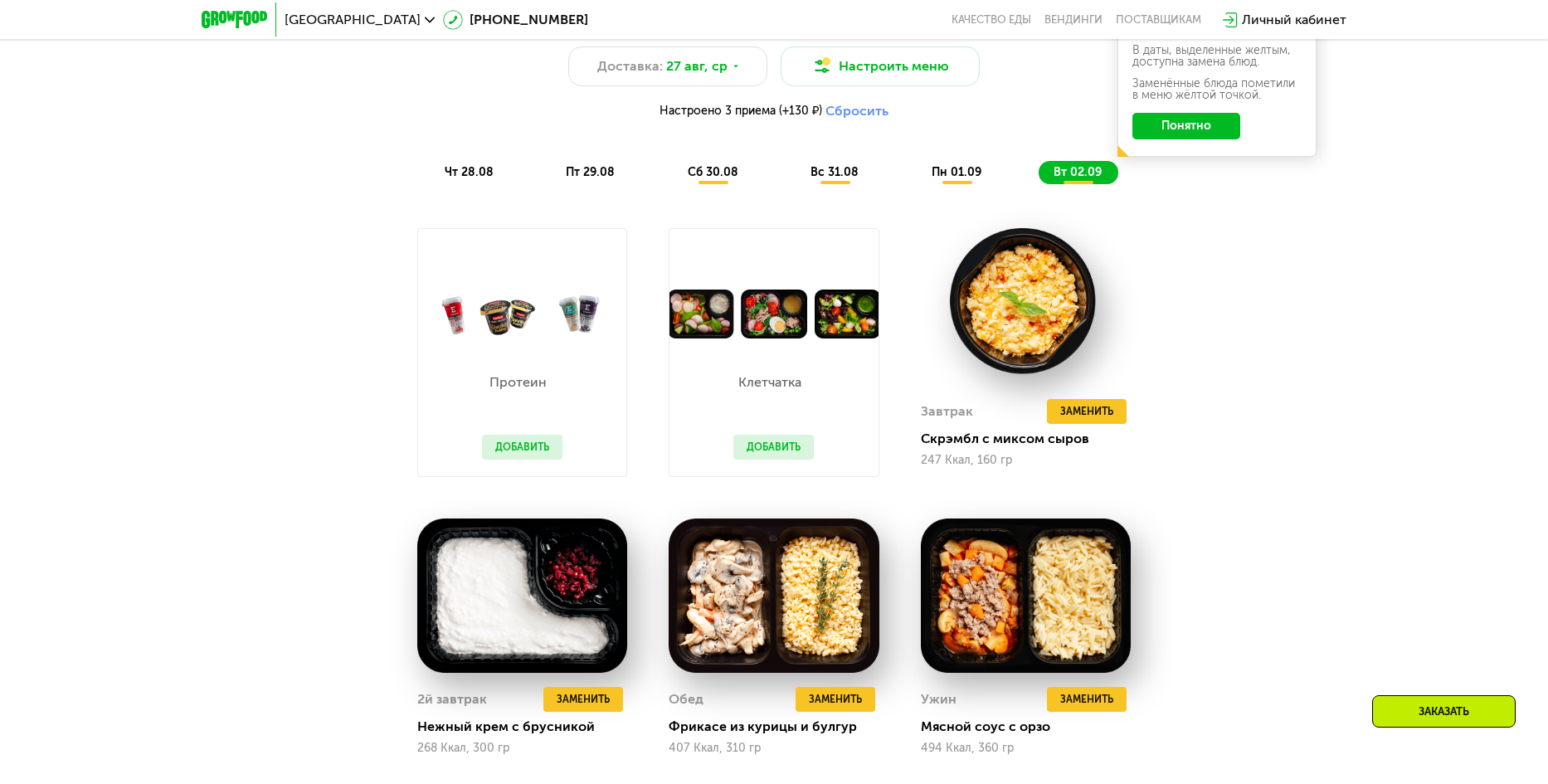
scroll to position [1213, 0]
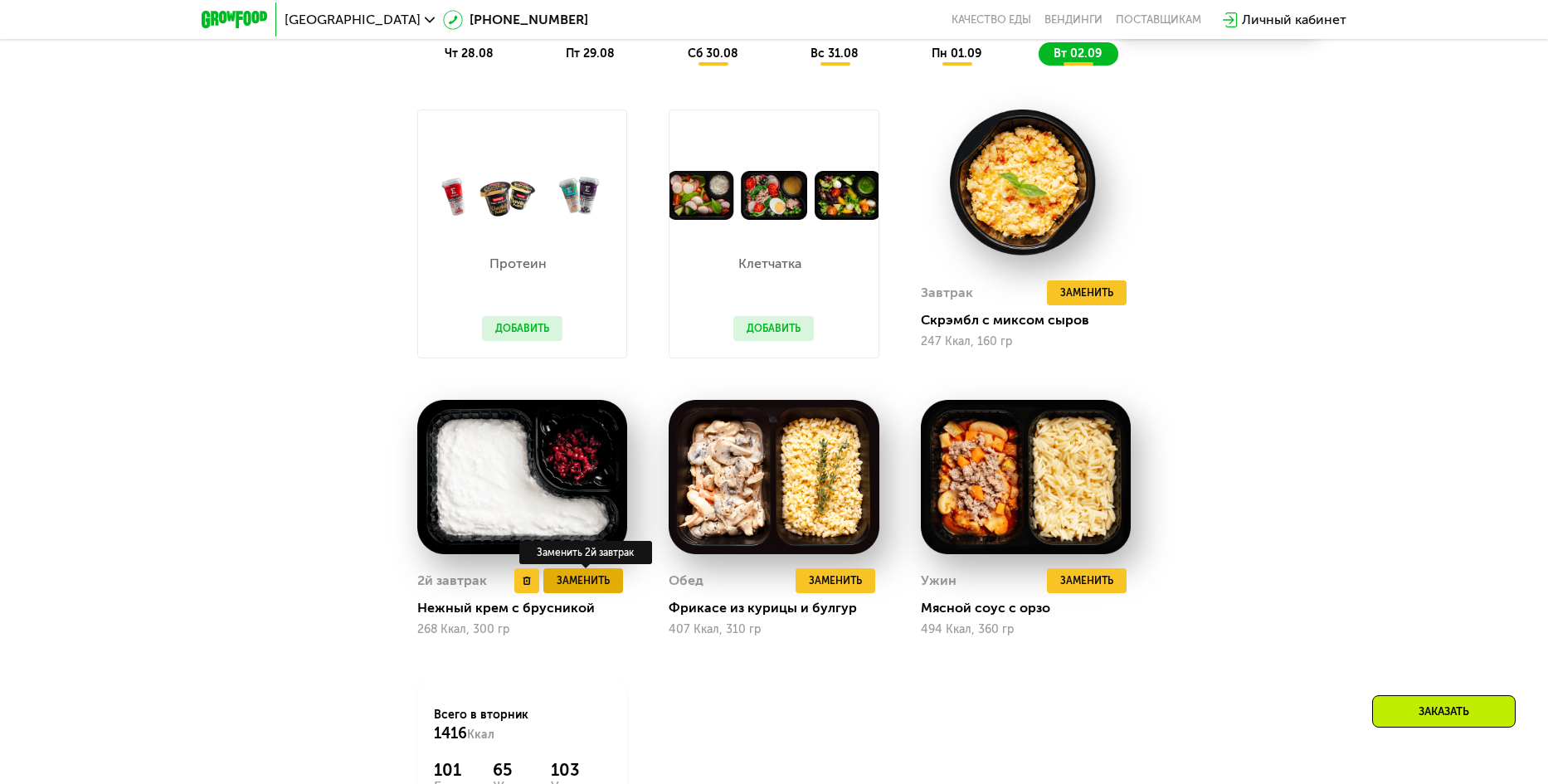
click at [585, 587] on span "Заменить" at bounding box center [583, 580] width 53 height 16
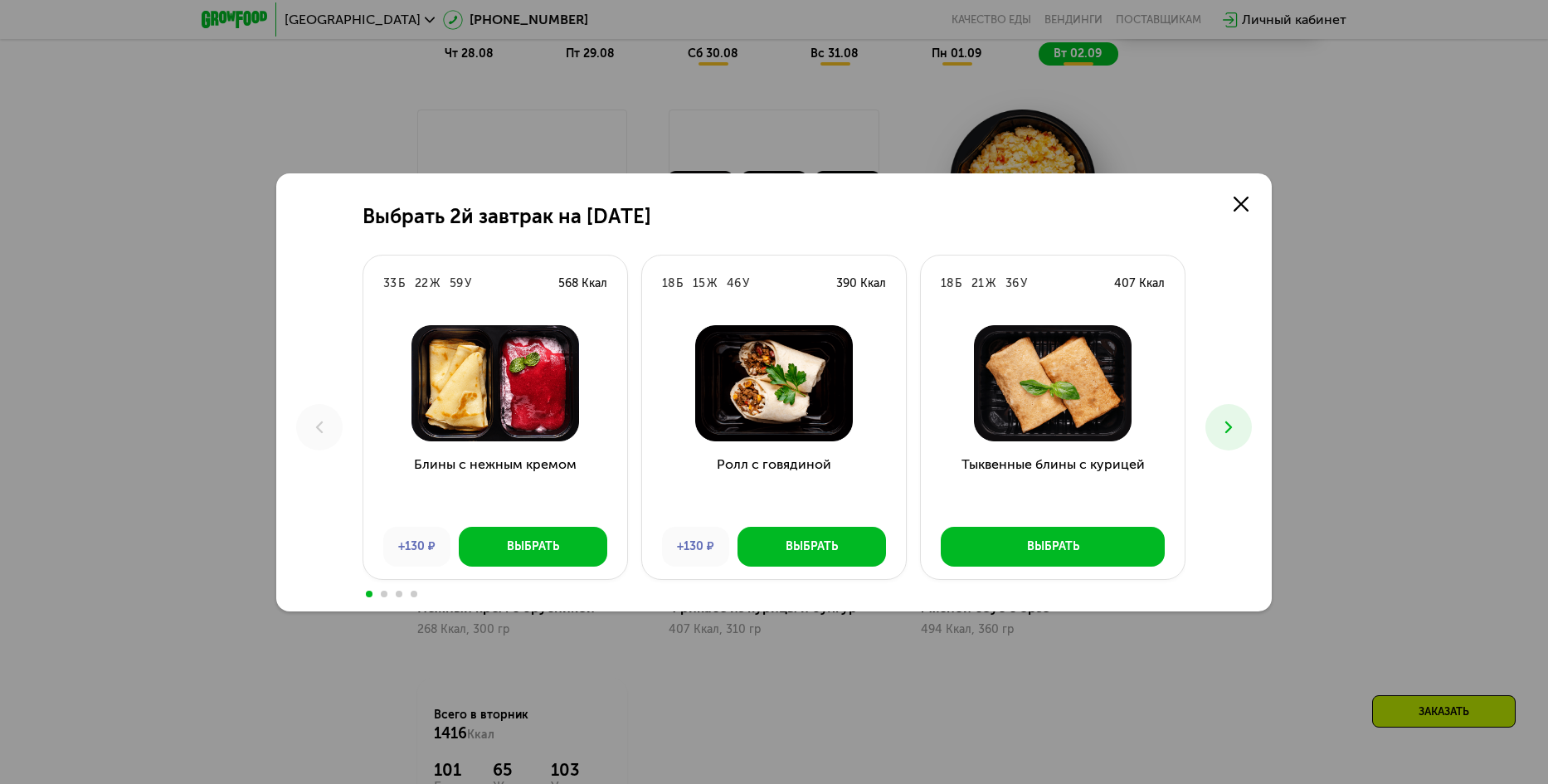
click at [1211, 428] on button at bounding box center [1229, 428] width 46 height 46
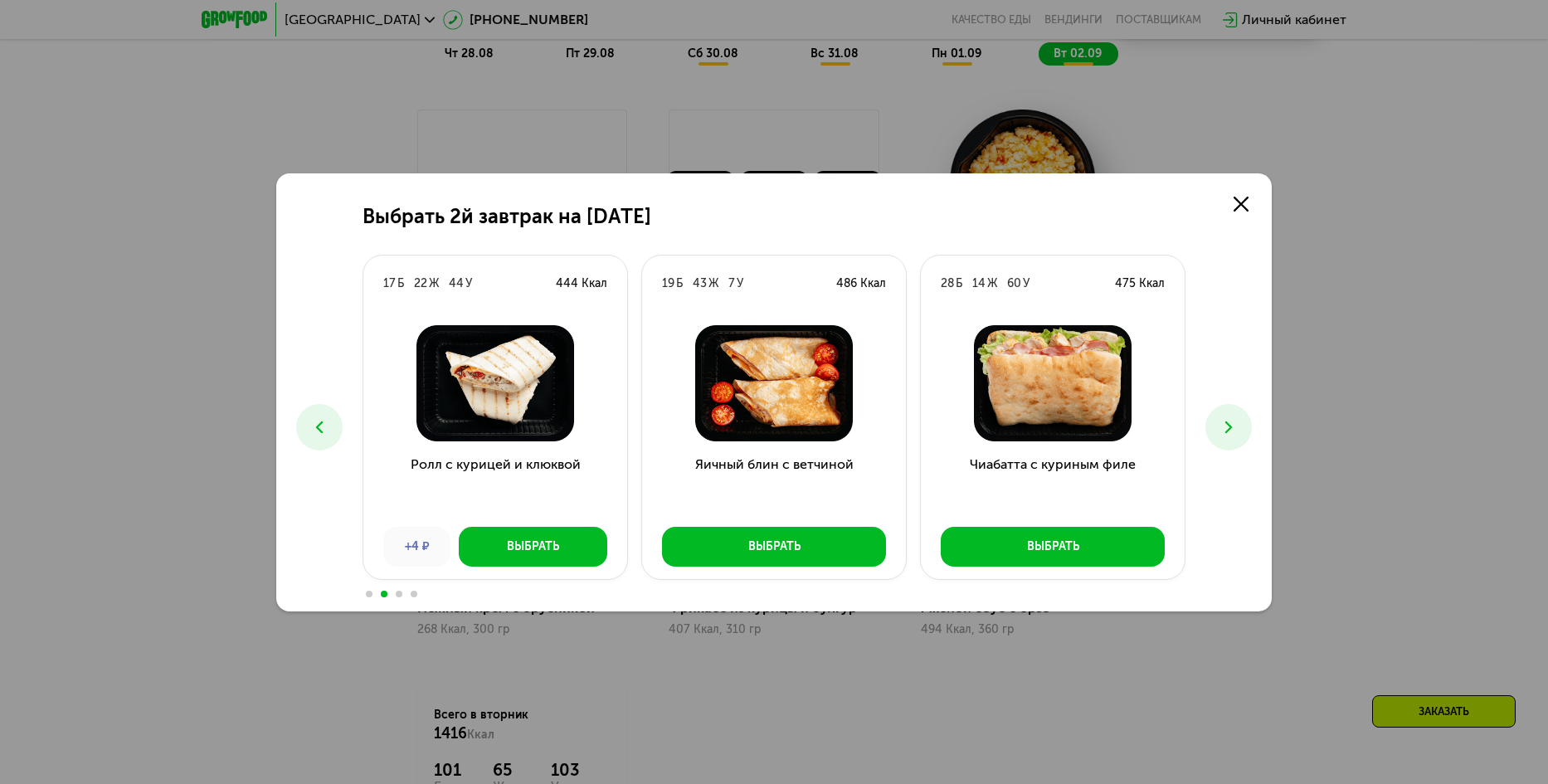
click at [1211, 428] on button at bounding box center [1229, 428] width 46 height 46
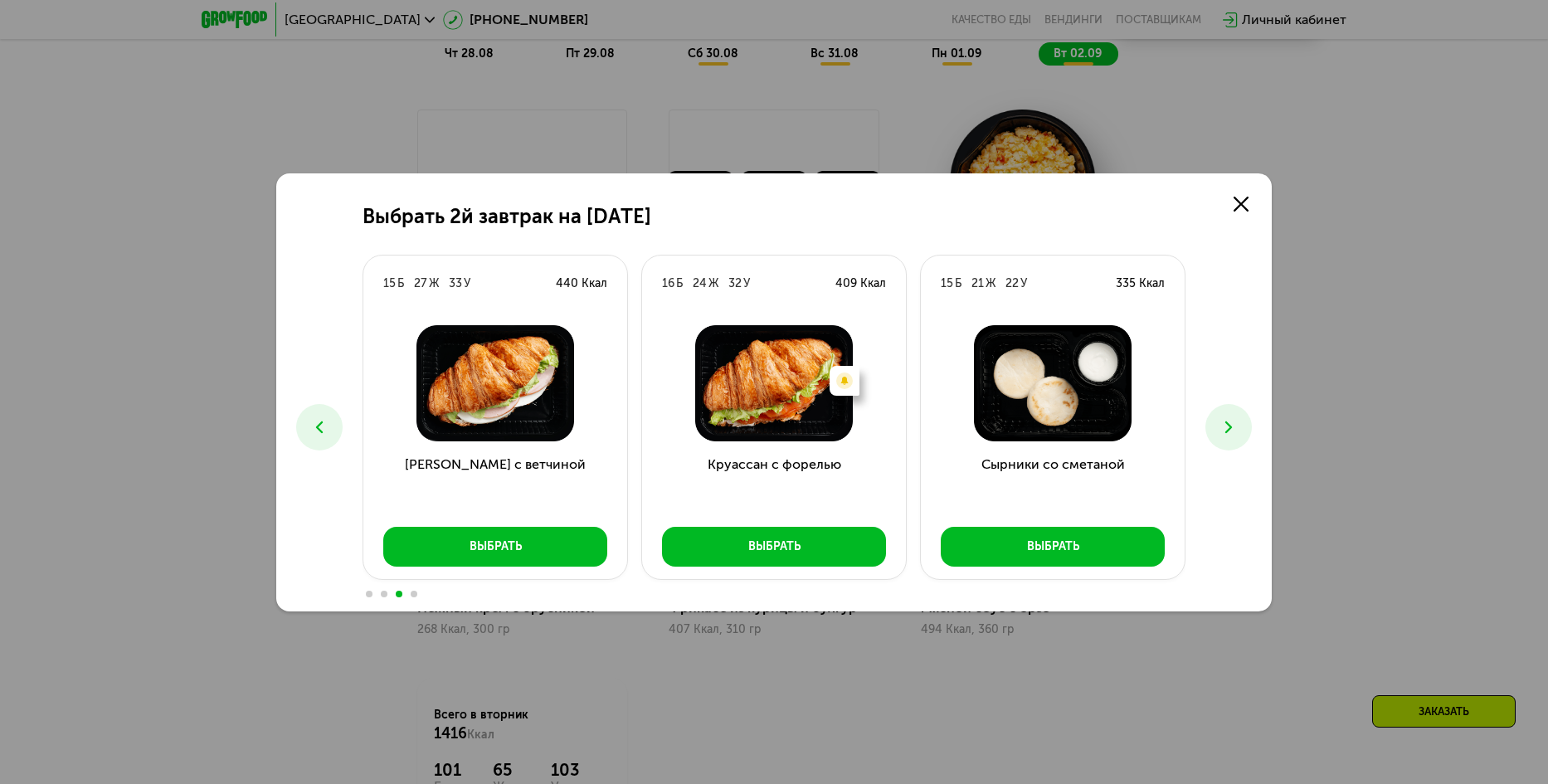
drag, startPoint x: 1270, startPoint y: 452, endPoint x: 1218, endPoint y: 437, distance: 54.1
click at [1263, 452] on div "Выбрать 2й завтрак на [DATE] Б 22 Ж 59 У 568 Ккал Блины с нежным кремом +130 ₽ …" at bounding box center [774, 392] width 996 height 438
click at [1213, 433] on button at bounding box center [1229, 428] width 46 height 46
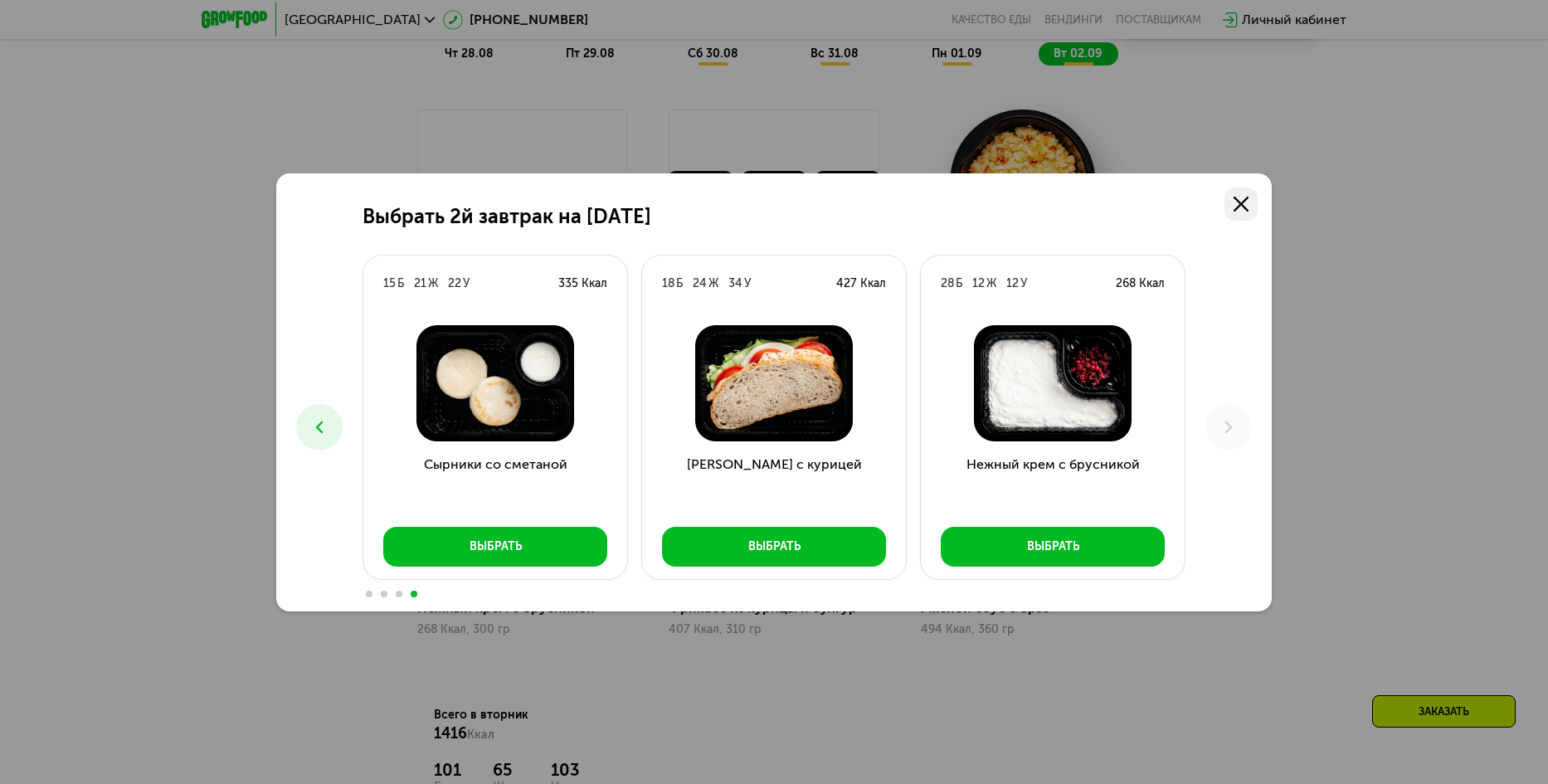
click at [1242, 203] on use at bounding box center [1242, 204] width 15 height 15
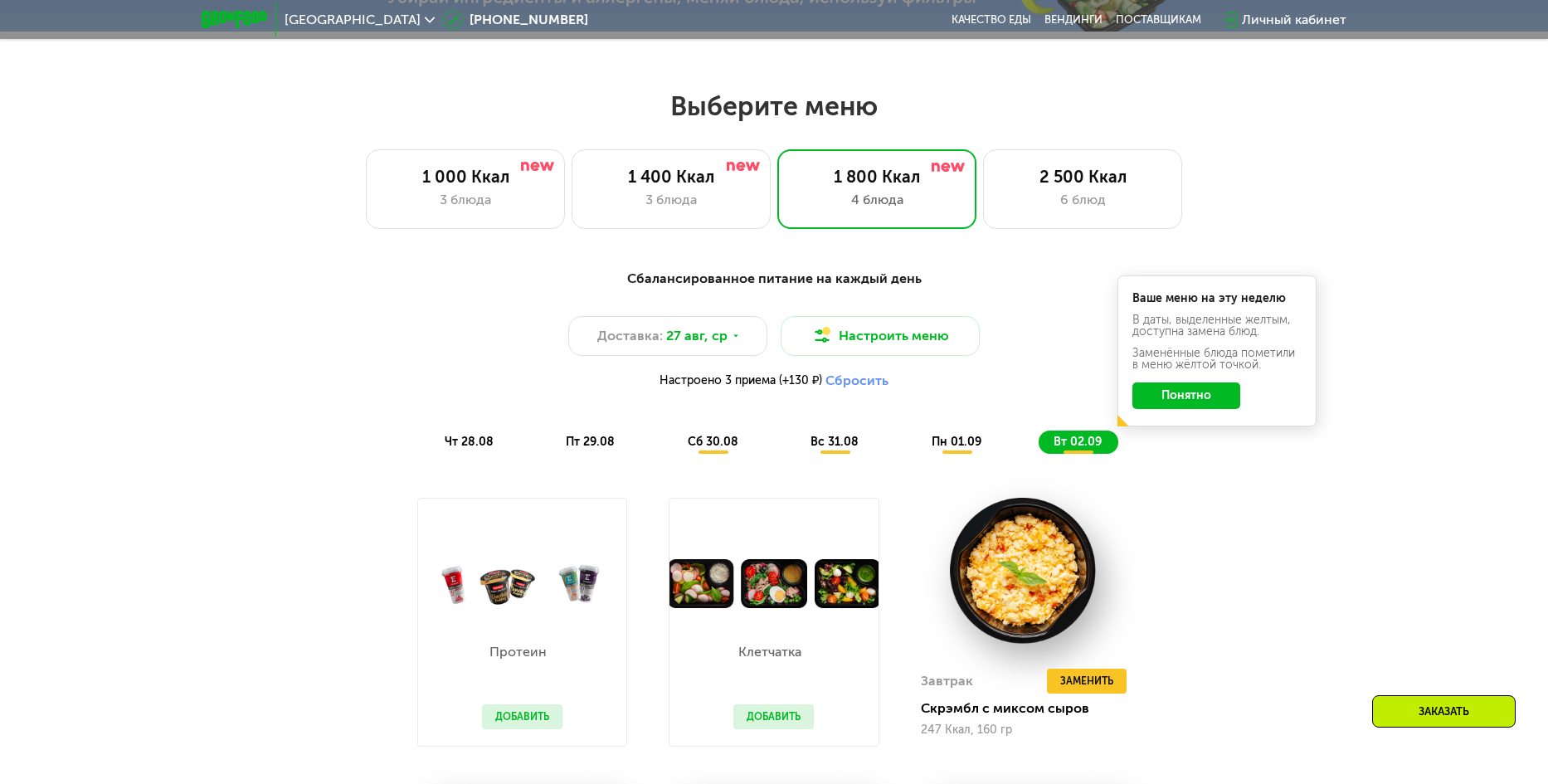
scroll to position [880, 0]
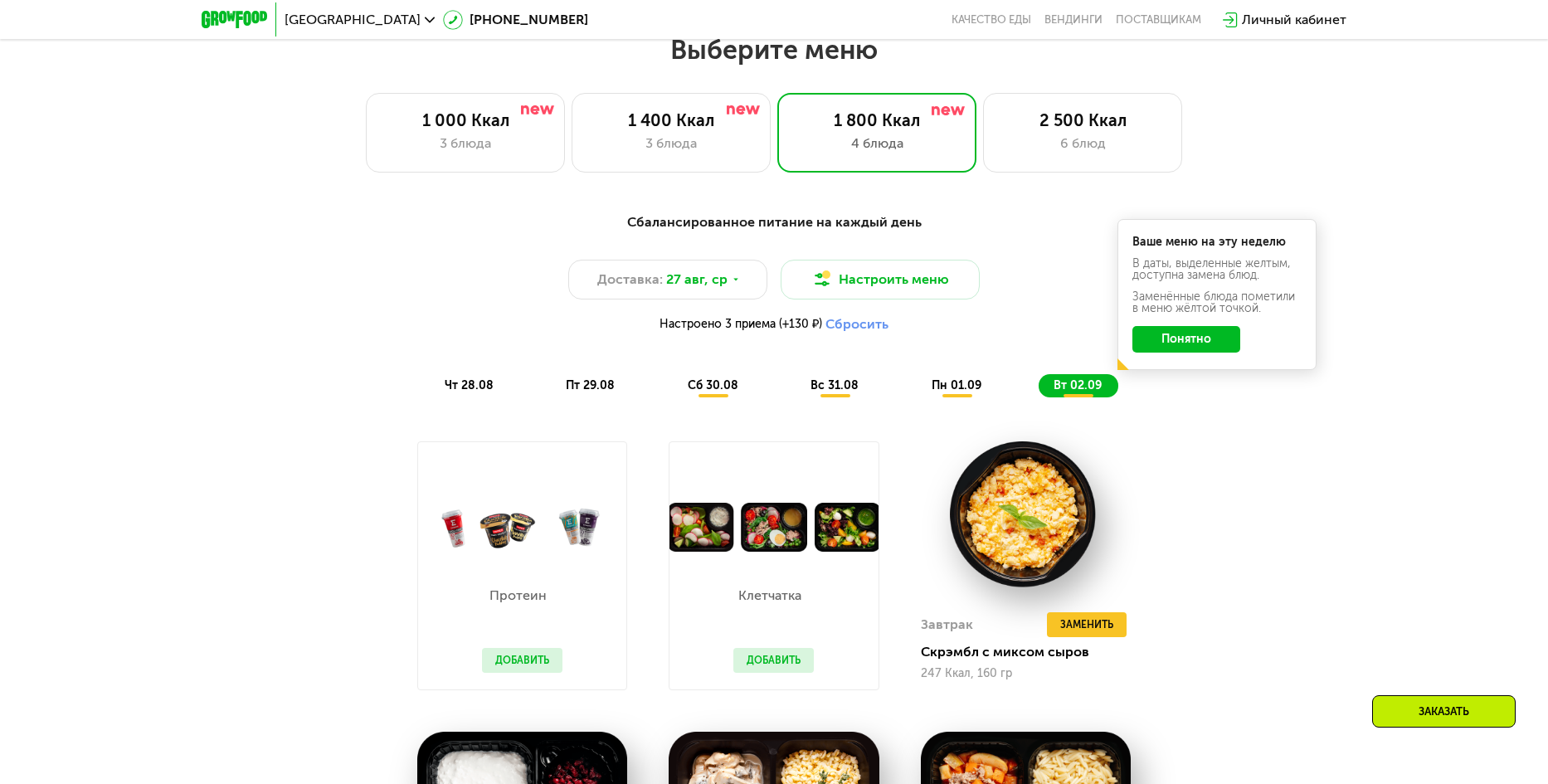
click at [963, 392] on span "пн 01.09" at bounding box center [957, 385] width 50 height 14
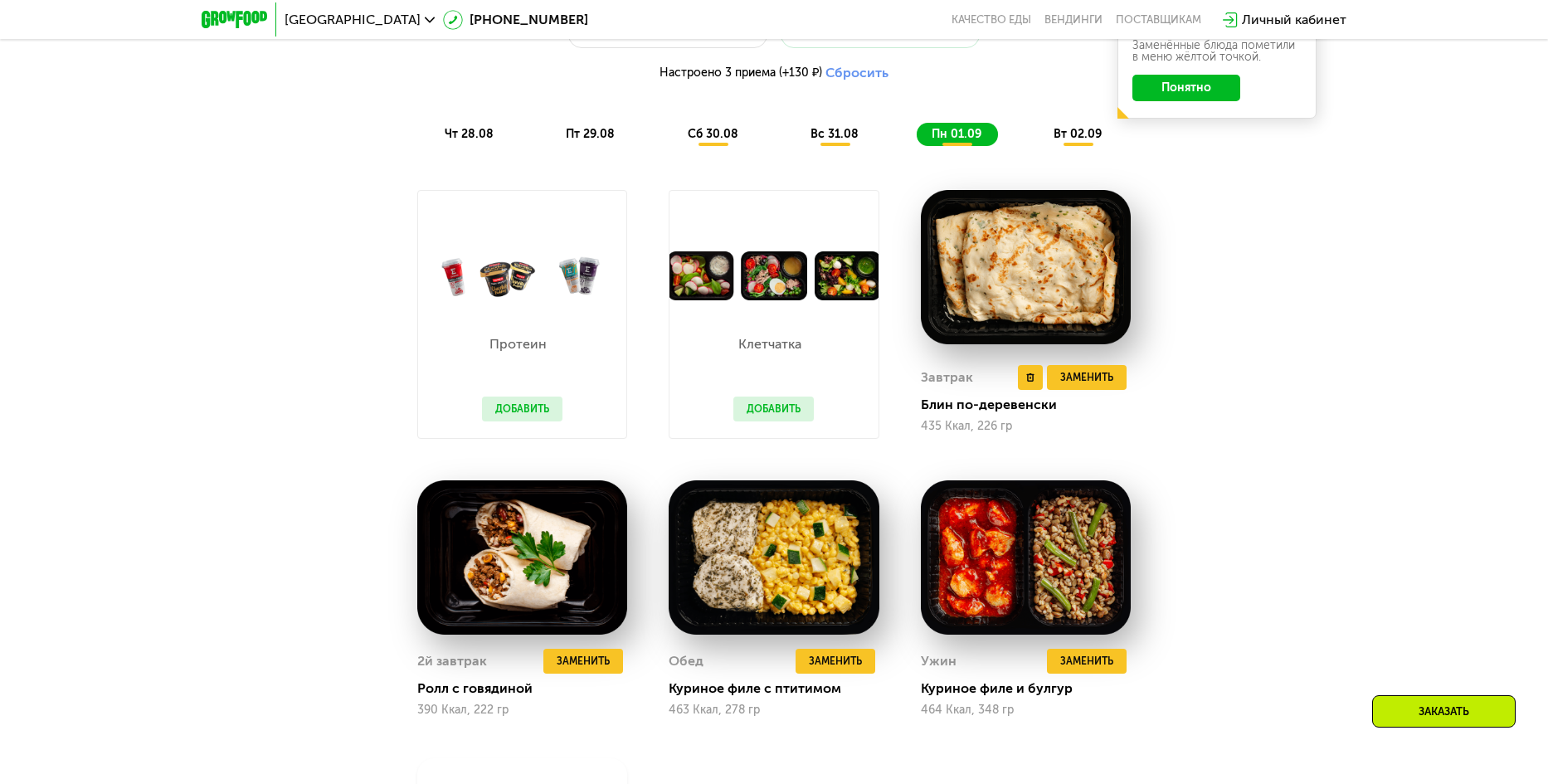
scroll to position [1213, 0]
